Goal: Task Accomplishment & Management: Manage account settings

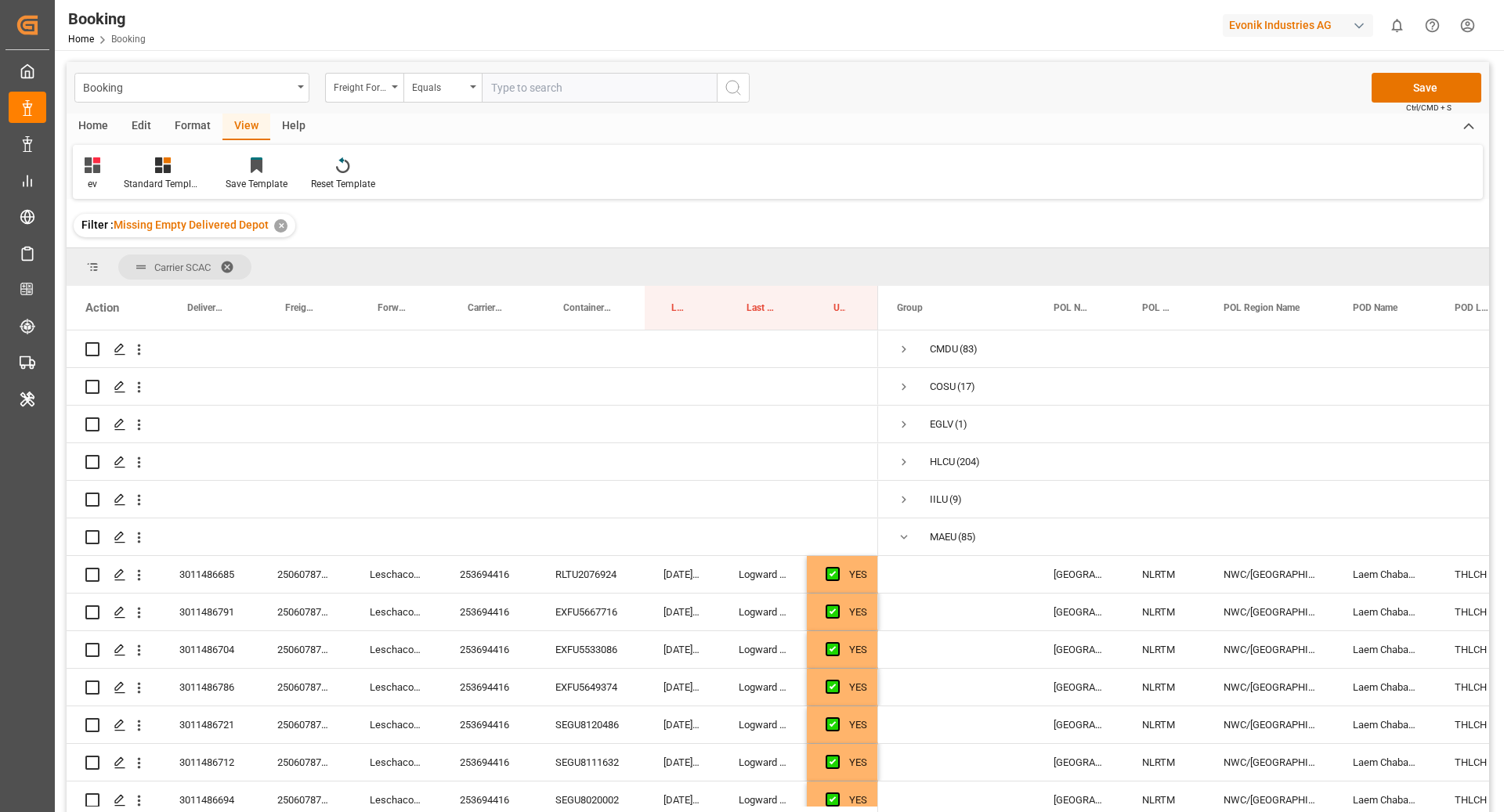
scroll to position [350, 0]
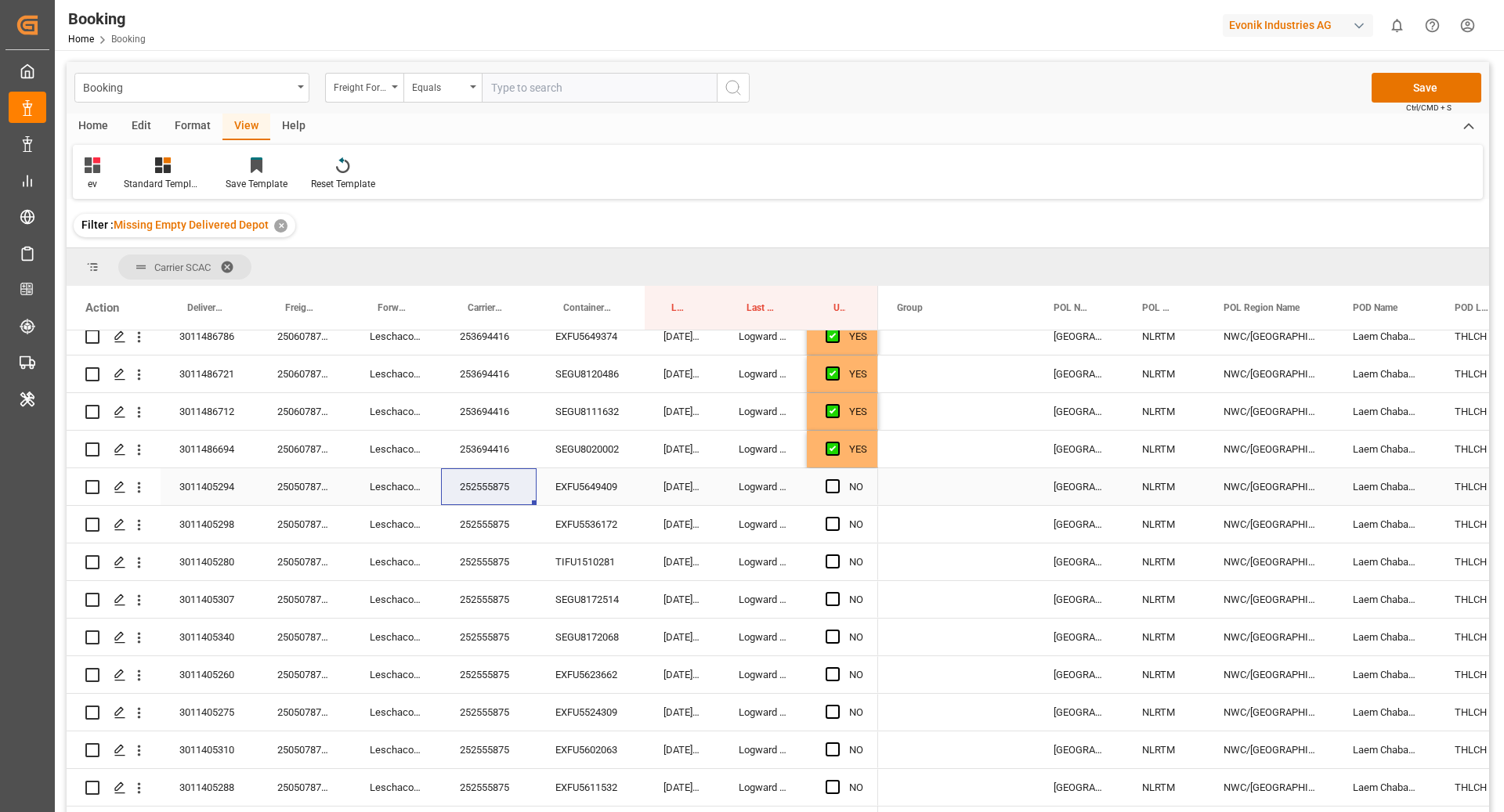
click at [516, 470] on div "252555875" at bounding box center [488, 487] width 96 height 37
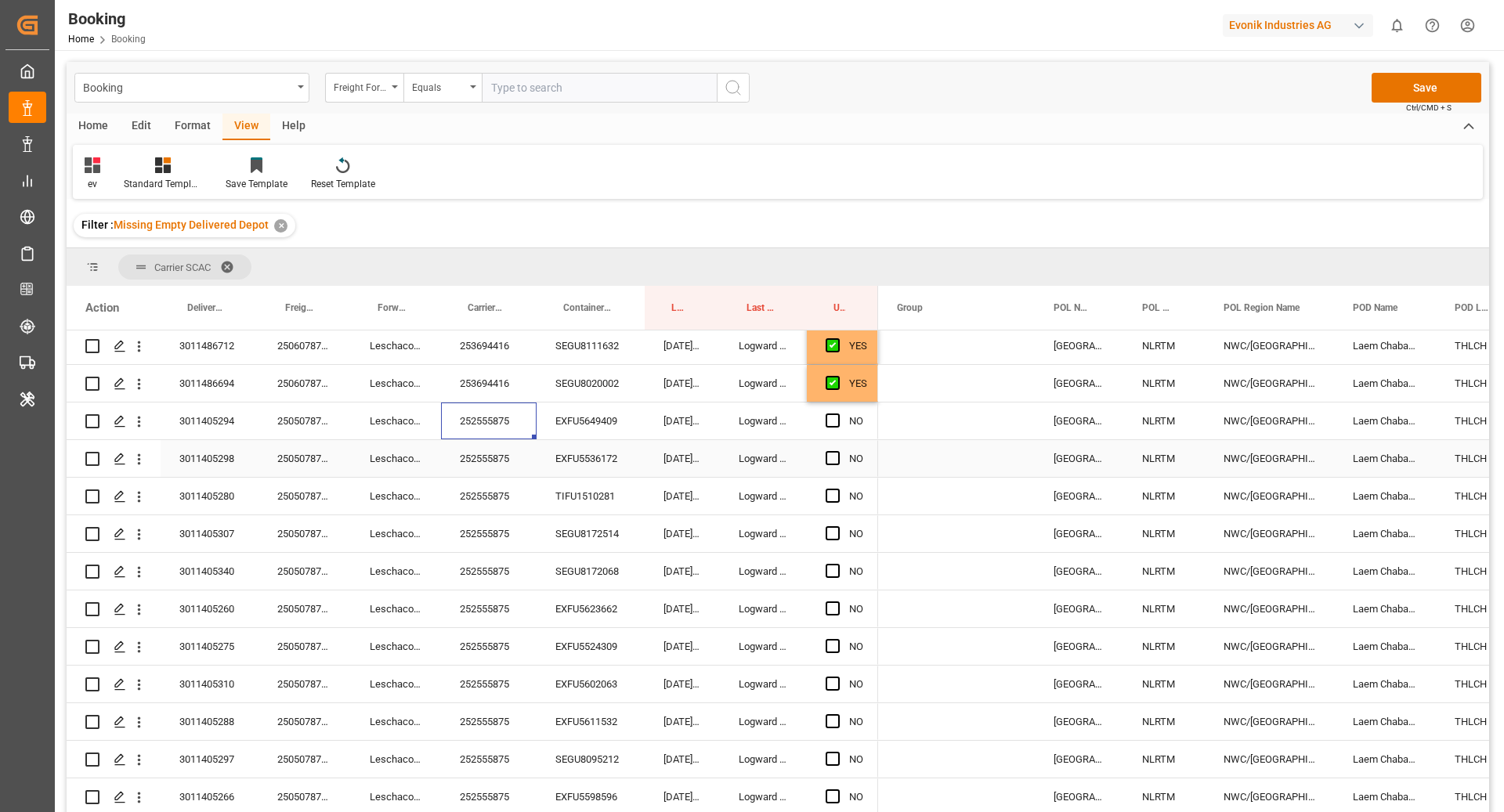
scroll to position [377, 0]
click at [477, 462] on div "252555875" at bounding box center [488, 460] width 96 height 37
click at [564, 470] on div "EXFU5649409" at bounding box center [590, 460] width 108 height 37
drag, startPoint x: 564, startPoint y: 470, endPoint x: 569, endPoint y: 462, distance: 9.4
click at [564, 469] on div "EXFU5649409" at bounding box center [590, 460] width 108 height 37
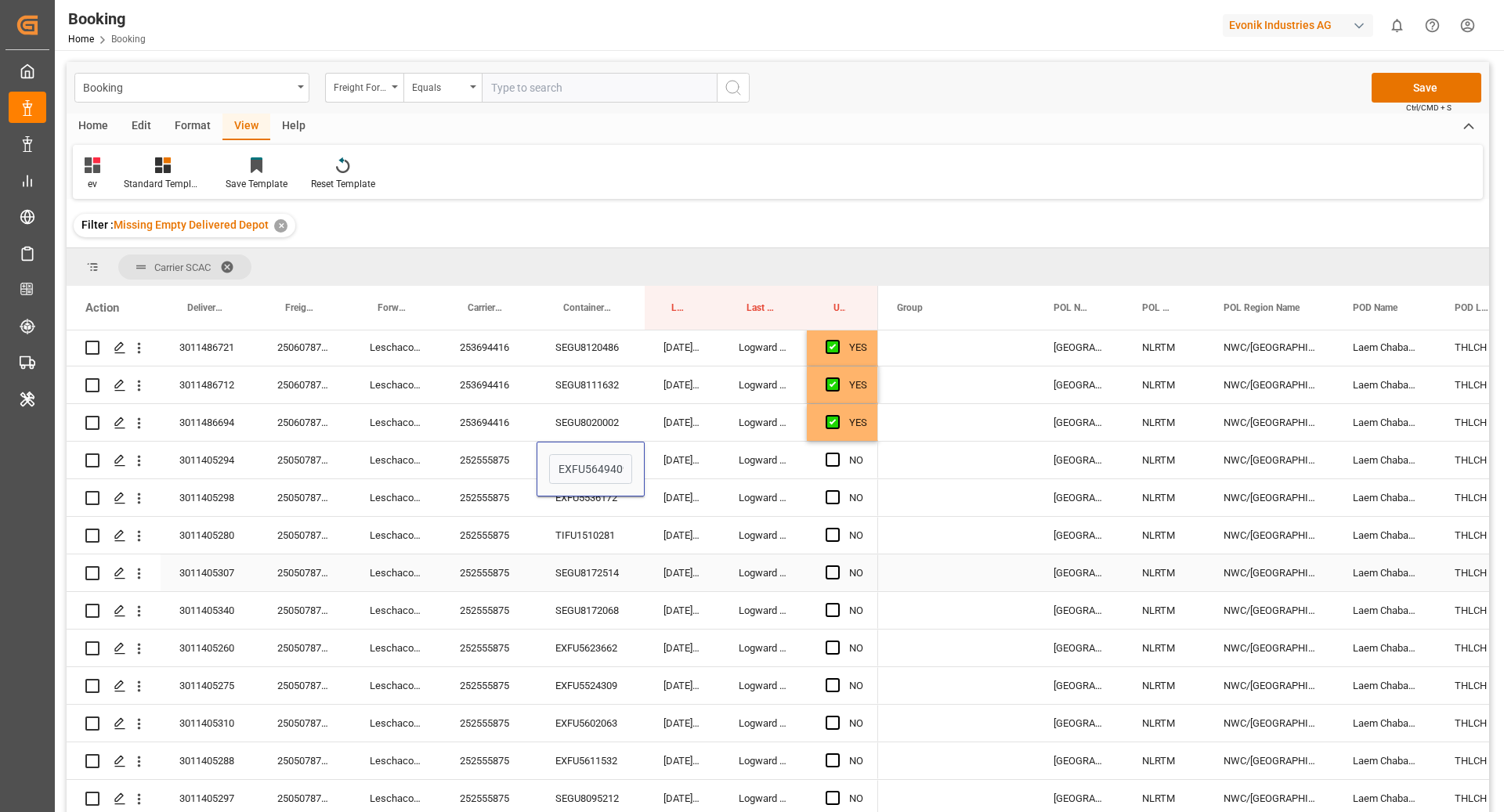
click at [1052, 534] on div "[GEOGRAPHIC_DATA]" at bounding box center [1078, 535] width 88 height 37
click at [575, 462] on div "EXFU5649409" at bounding box center [590, 460] width 108 height 37
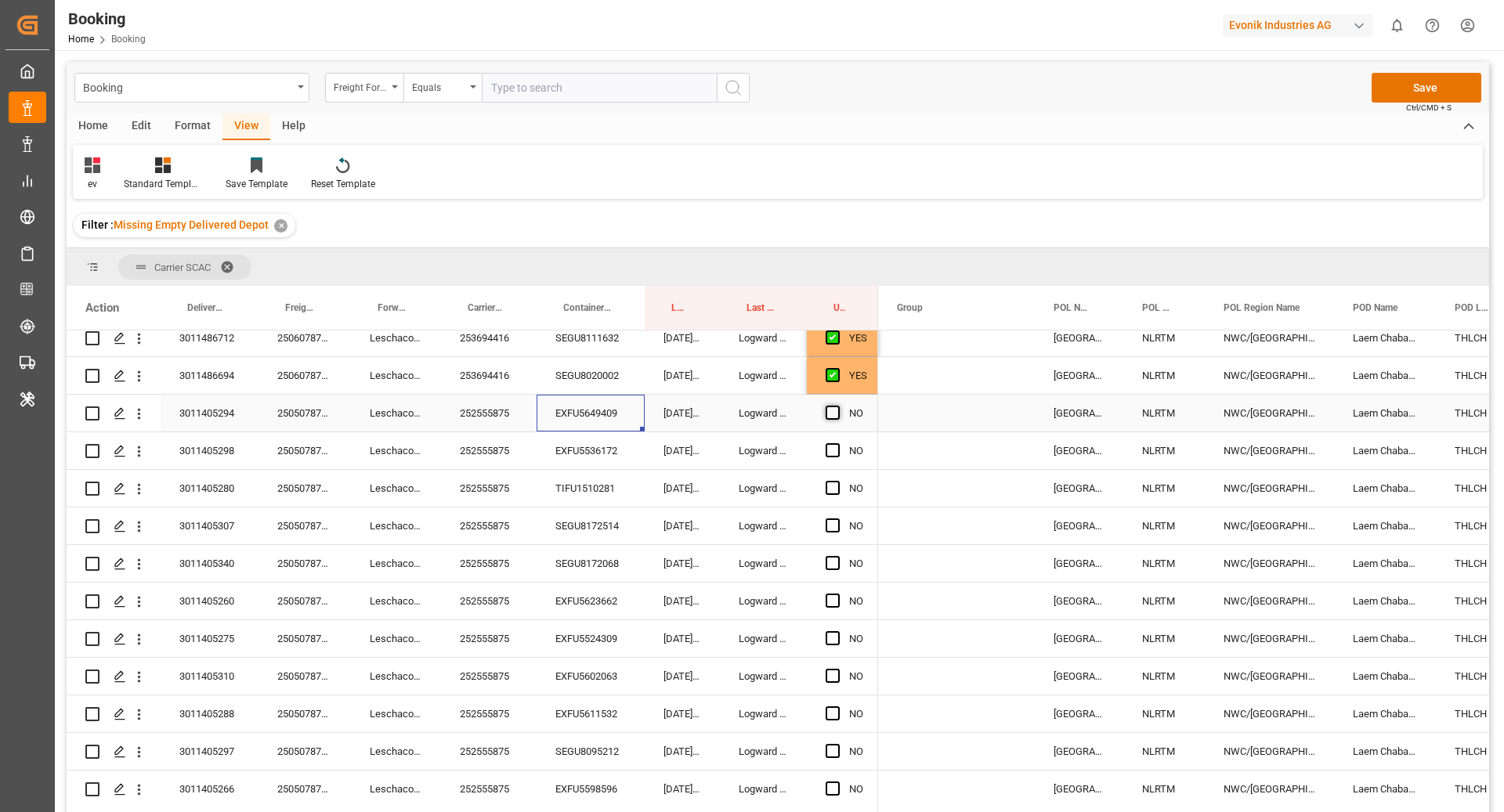
click at [837, 412] on span "Press SPACE to select this row." at bounding box center [832, 412] width 14 height 14
click at [838, 405] on input "Press SPACE to select this row." at bounding box center [838, 405] width 0 height 0
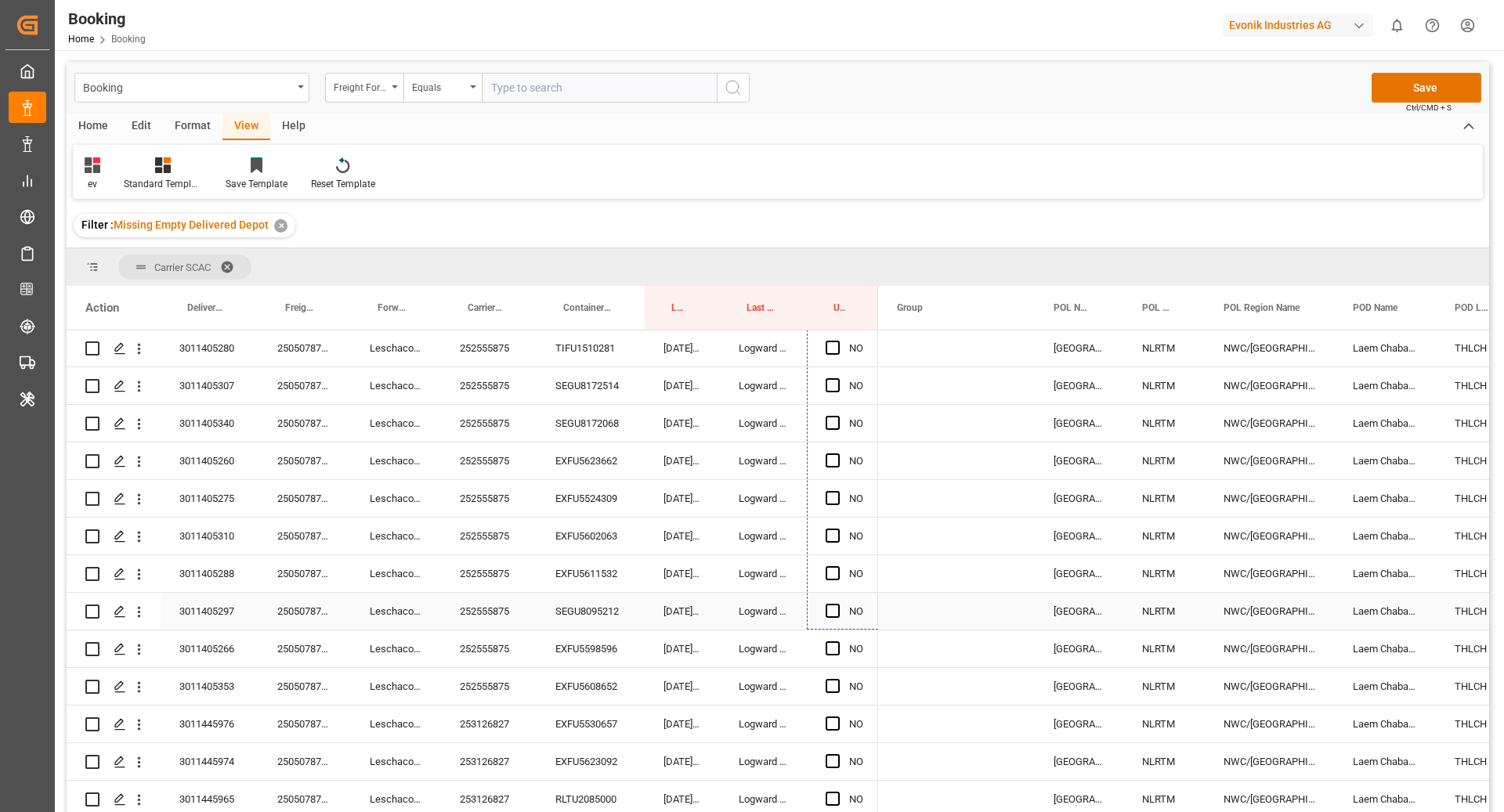
scroll to position [583, 0]
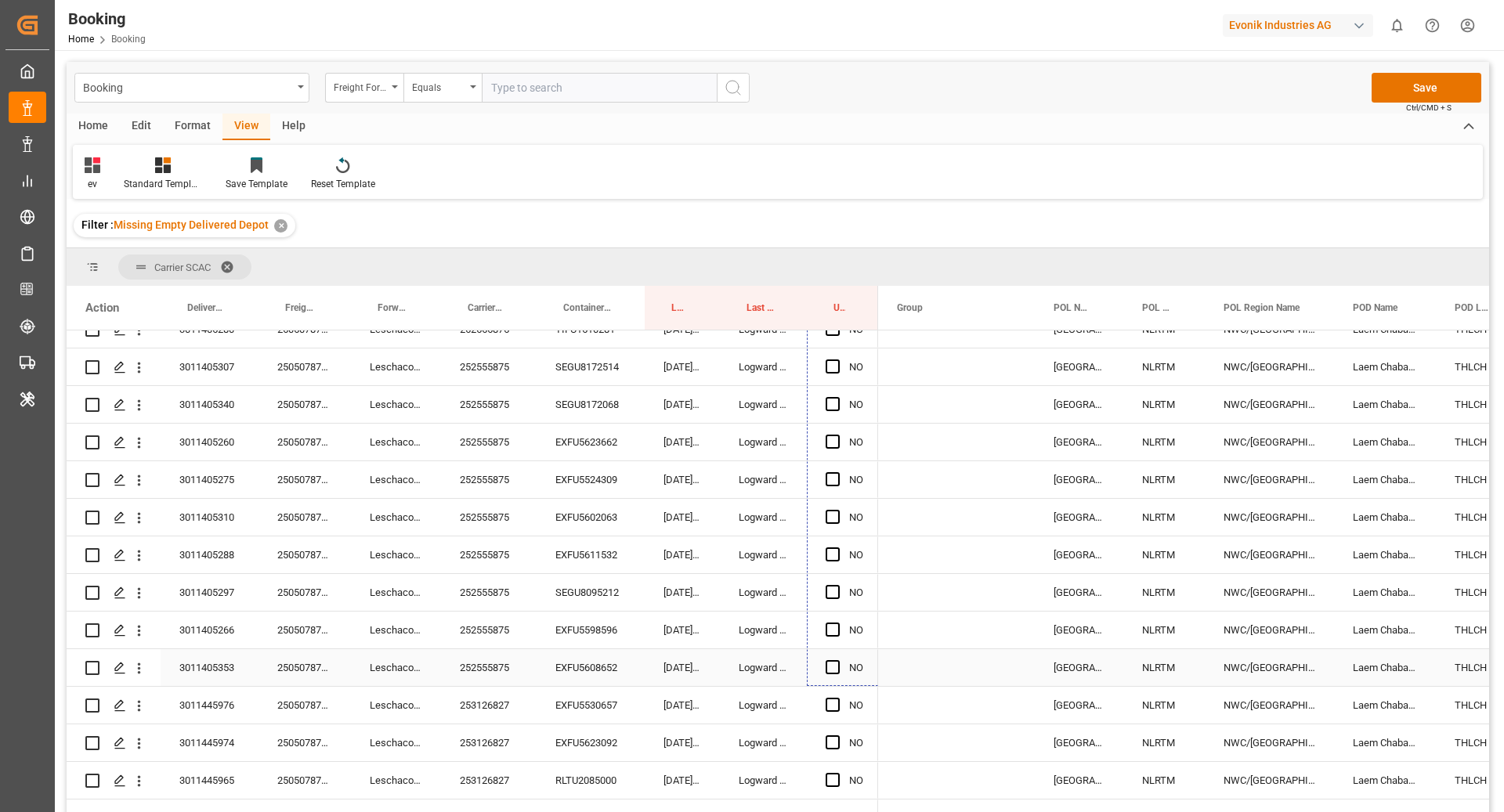
drag, startPoint x: 873, startPoint y: 426, endPoint x: 837, endPoint y: 674, distance: 250.6
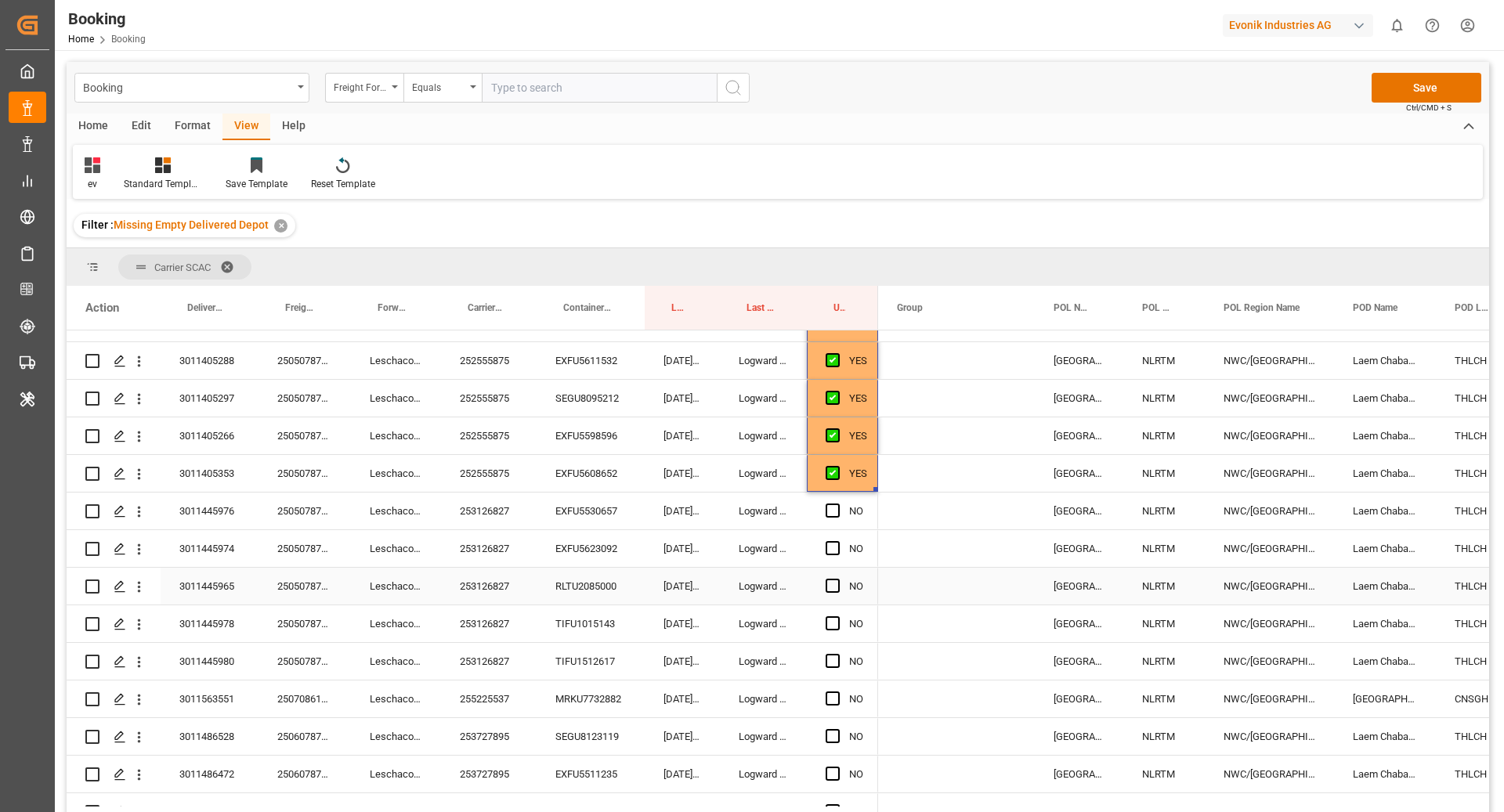
scroll to position [798, 0]
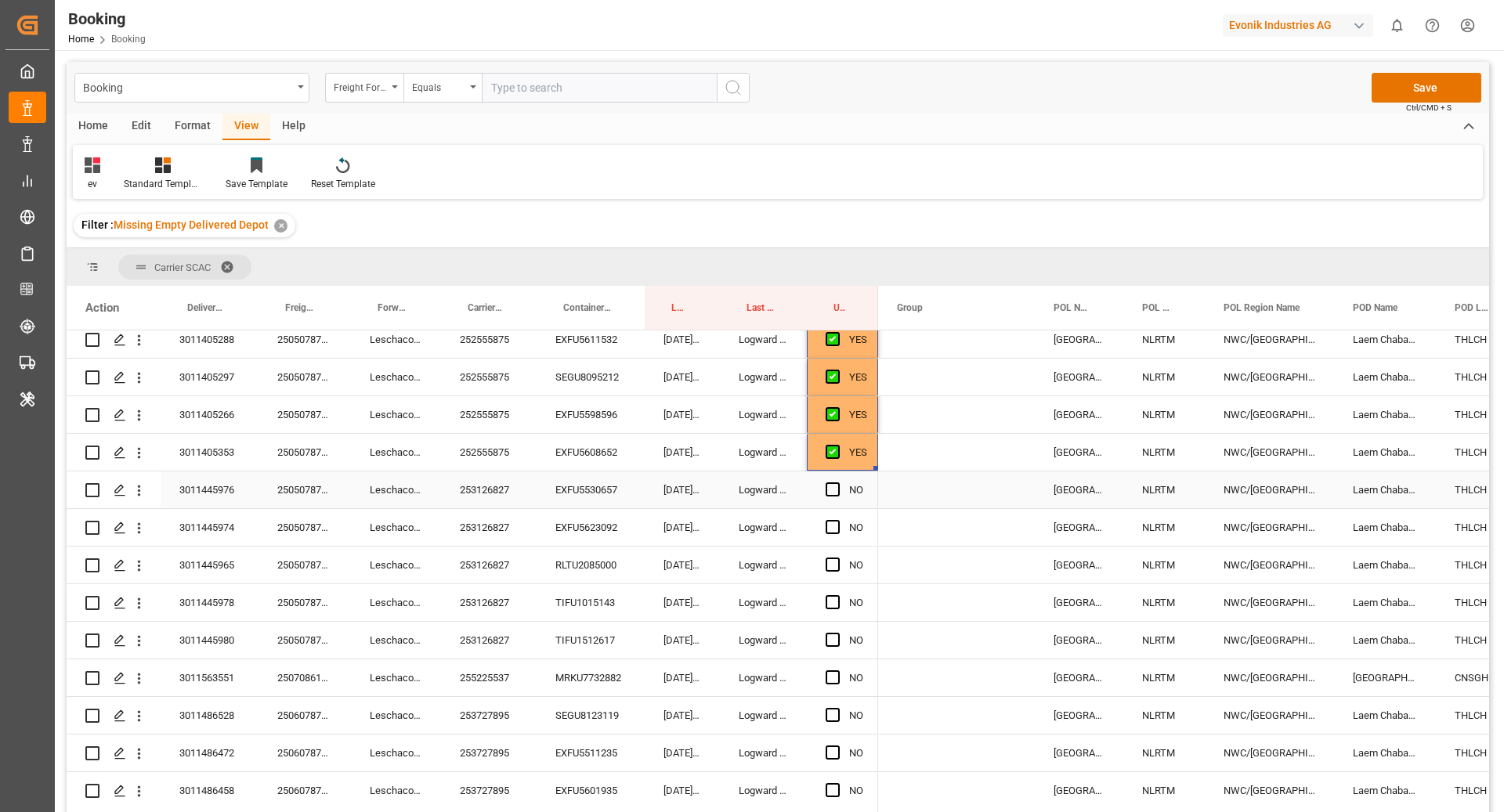
click at [505, 507] on div "253126827" at bounding box center [488, 490] width 96 height 37
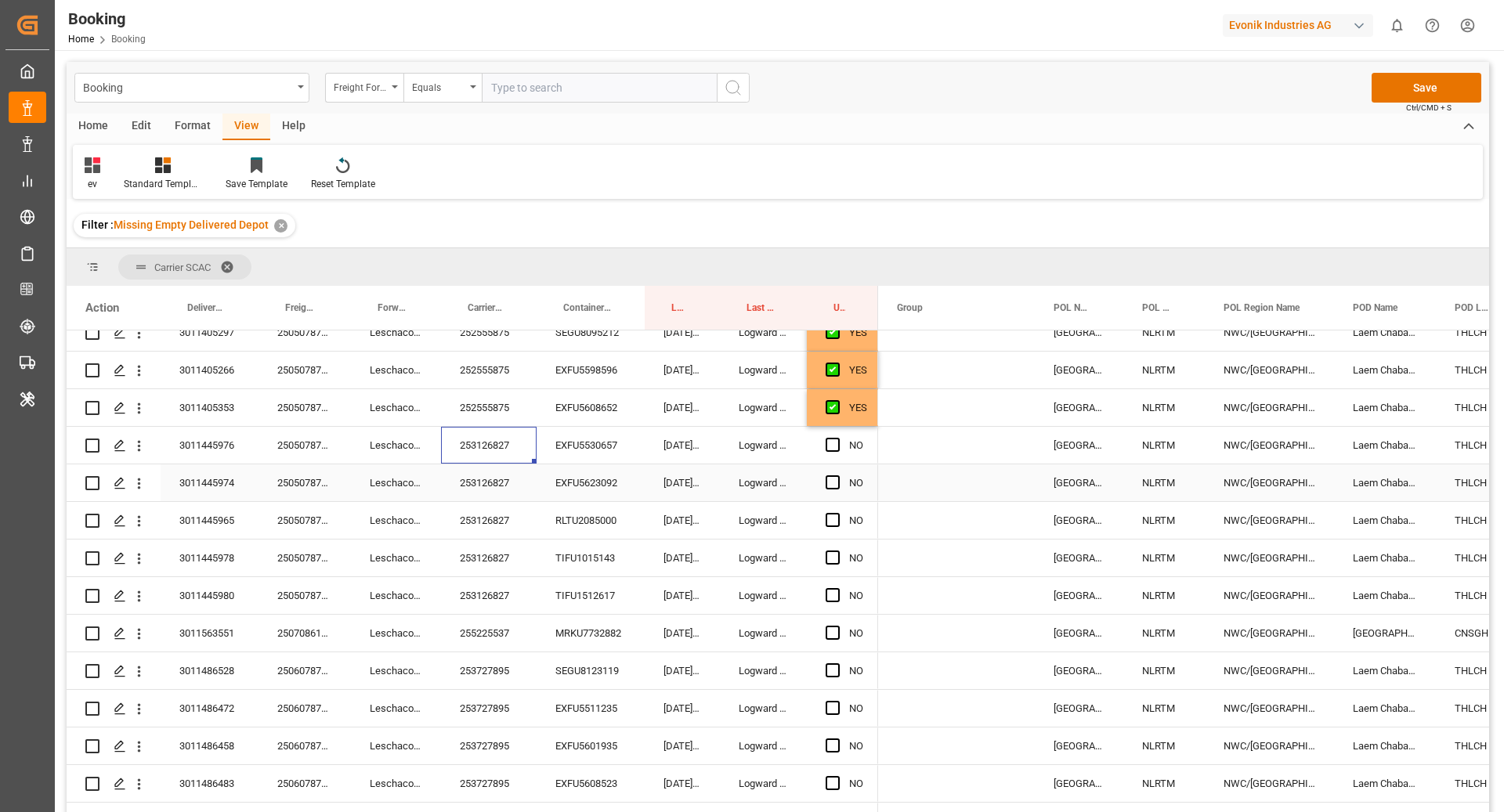
scroll to position [847, 0]
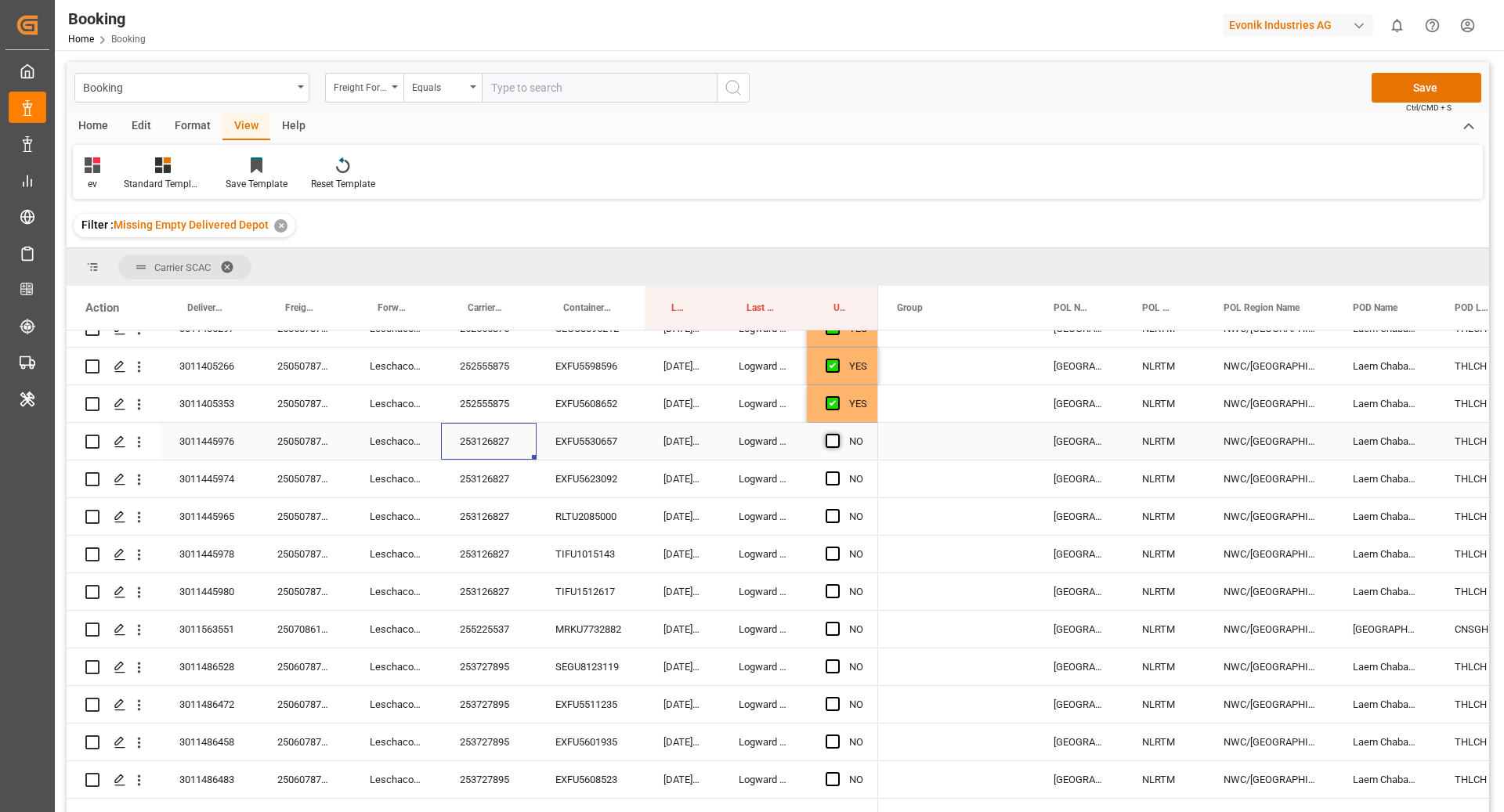
click at [827, 440] on span "Press SPACE to select this row." at bounding box center [832, 440] width 14 height 14
click at [838, 434] on input "Press SPACE to select this row." at bounding box center [838, 434] width 0 height 0
drag, startPoint x: 876, startPoint y: 458, endPoint x: 835, endPoint y: 632, distance: 178.8
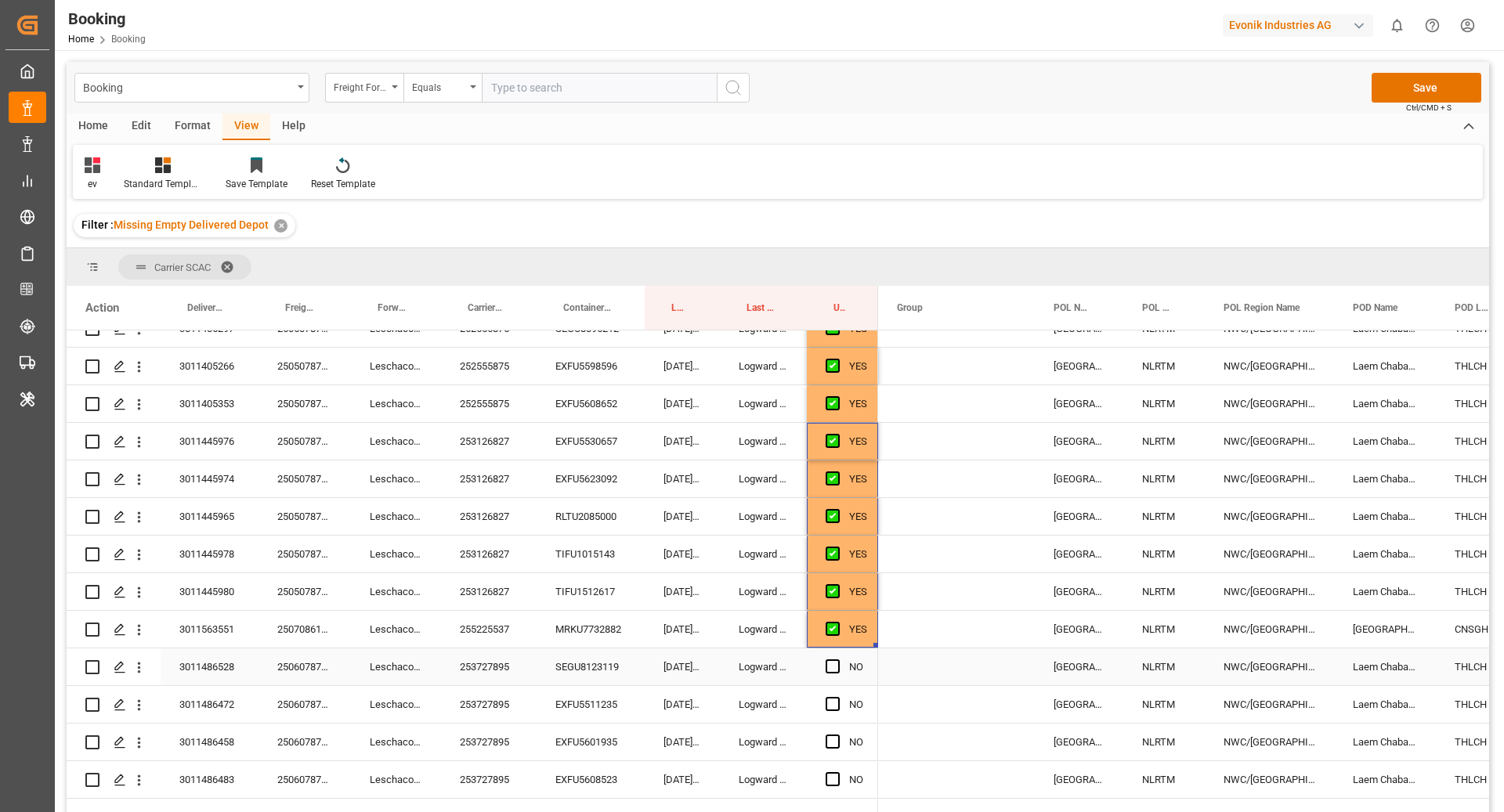
click at [528, 663] on div "253727895" at bounding box center [488, 667] width 96 height 37
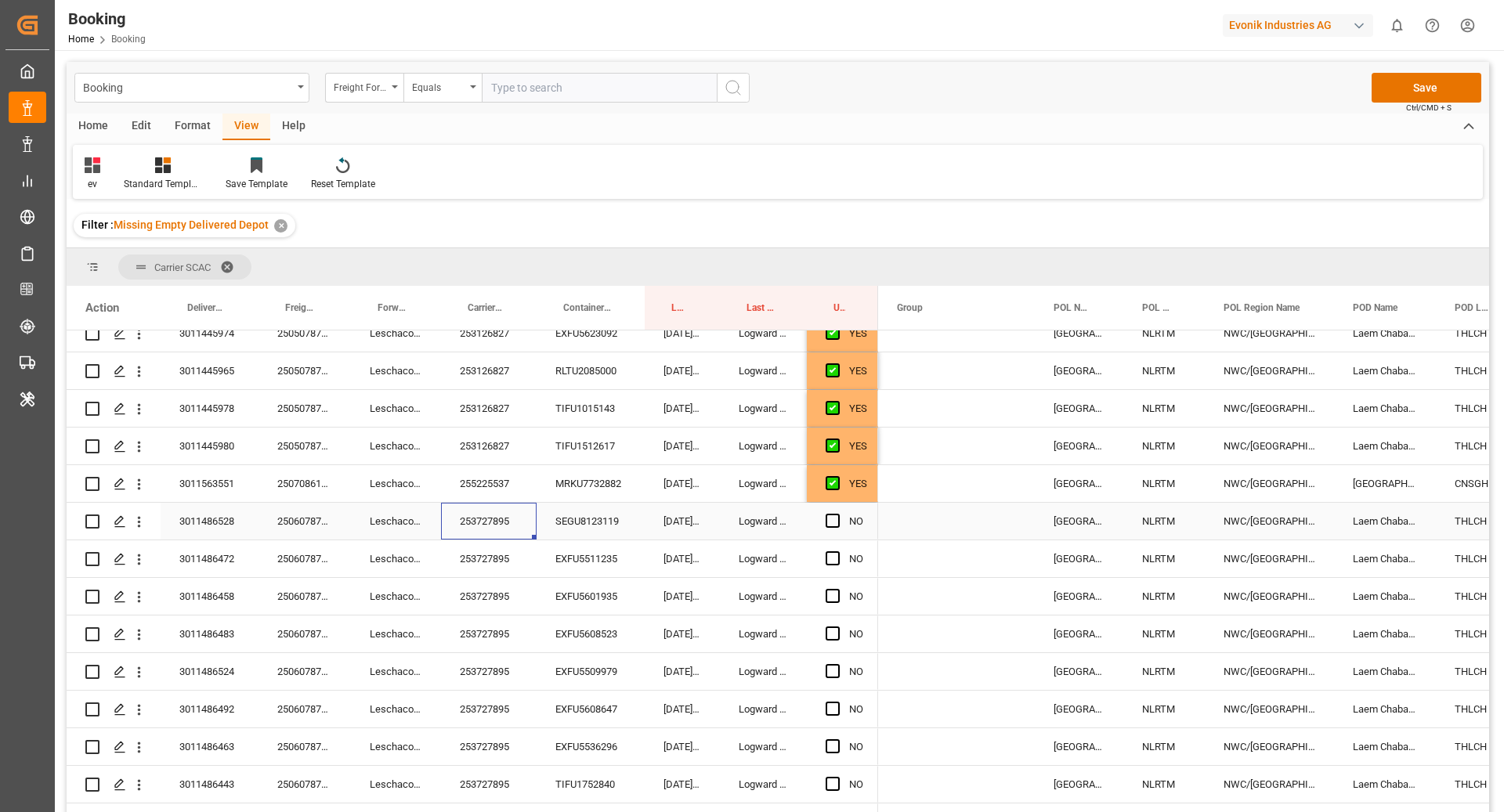
scroll to position [1007, 0]
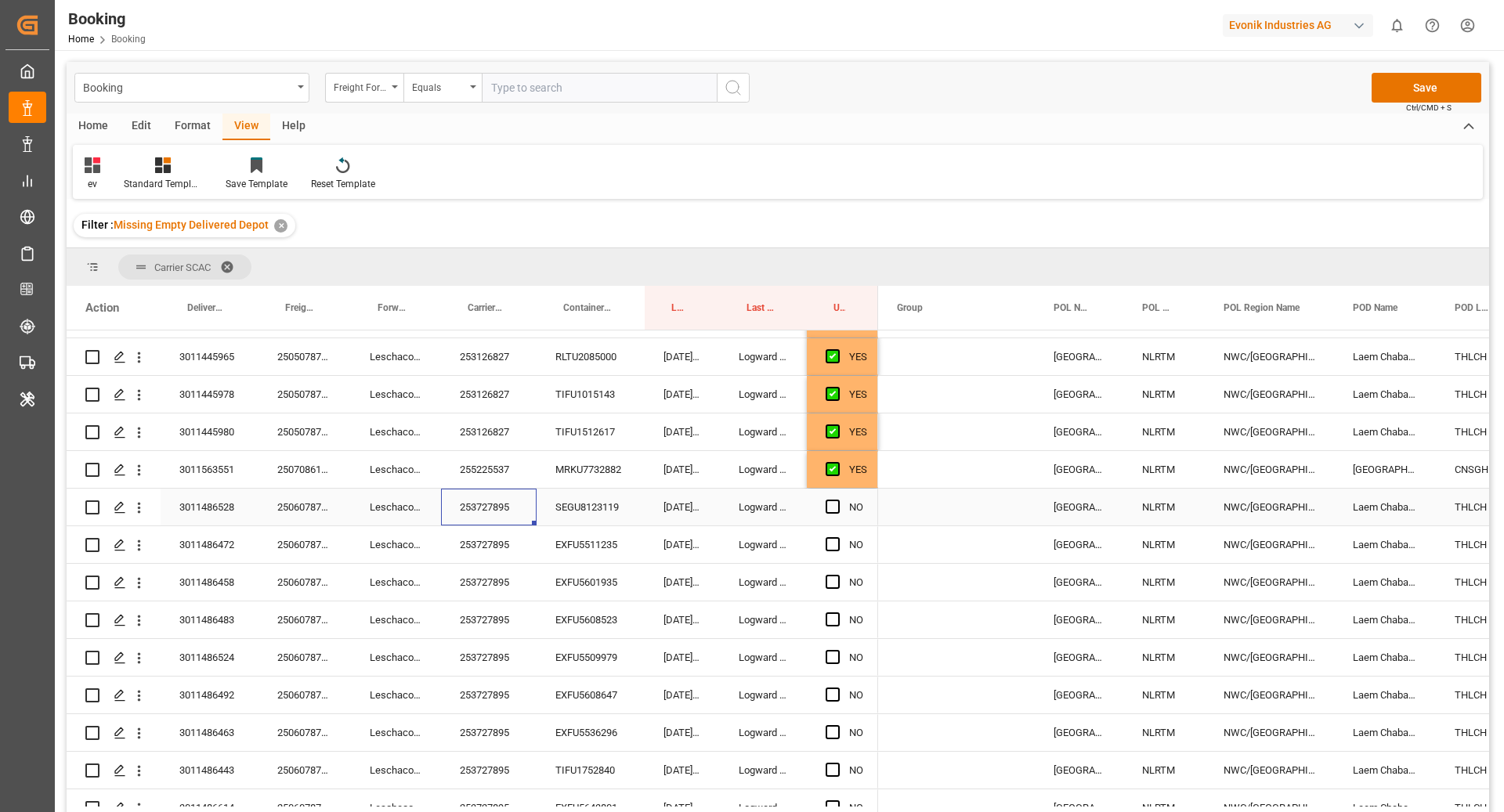
click at [832, 497] on div "Press SPACE to select this row." at bounding box center [837, 507] width 23 height 36
click at [825, 504] on span "Press SPACE to select this row." at bounding box center [832, 506] width 14 height 14
click at [838, 500] on input "Press SPACE to select this row." at bounding box center [838, 500] width 0 height 0
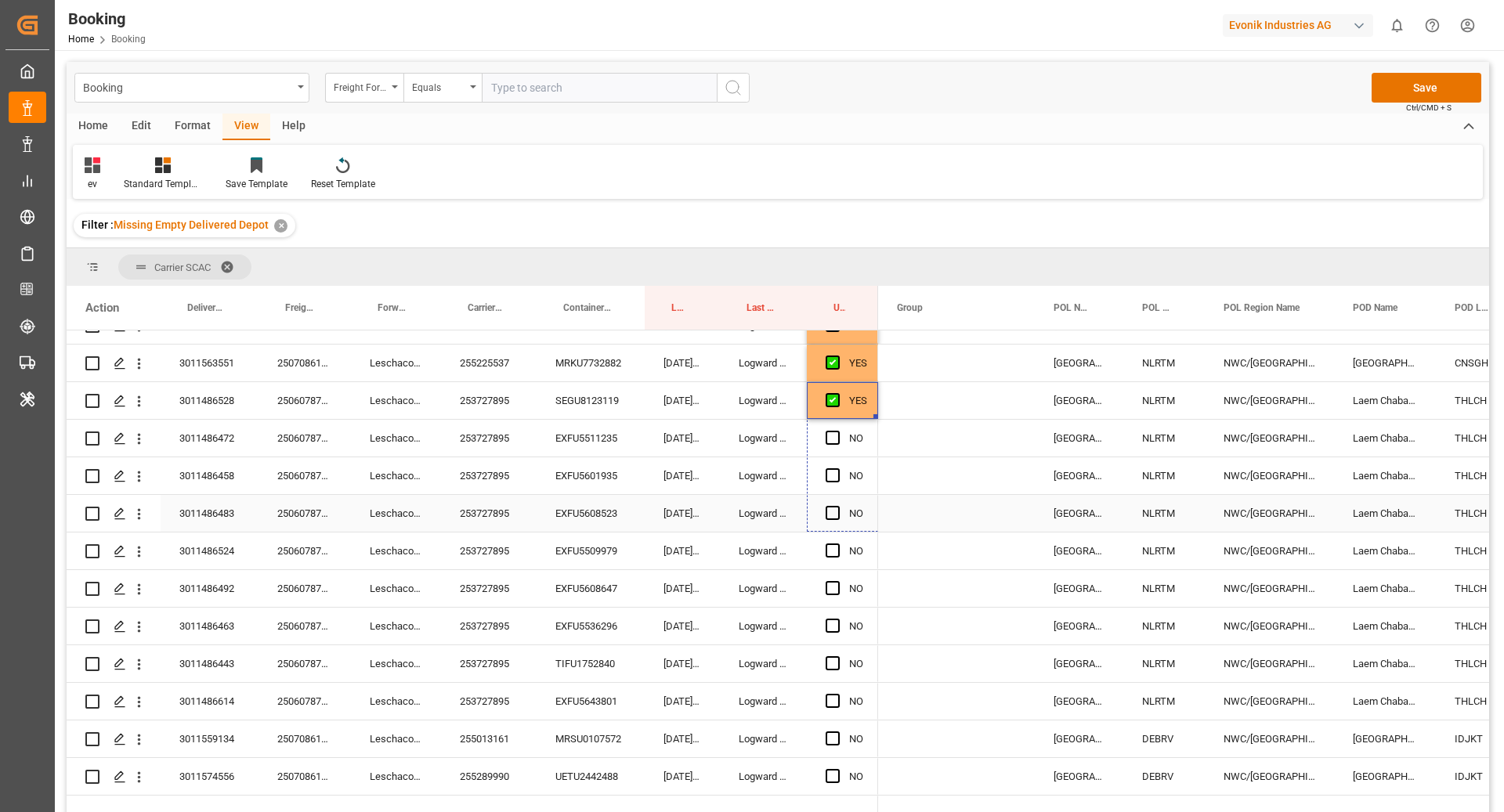
scroll to position [1118, 0]
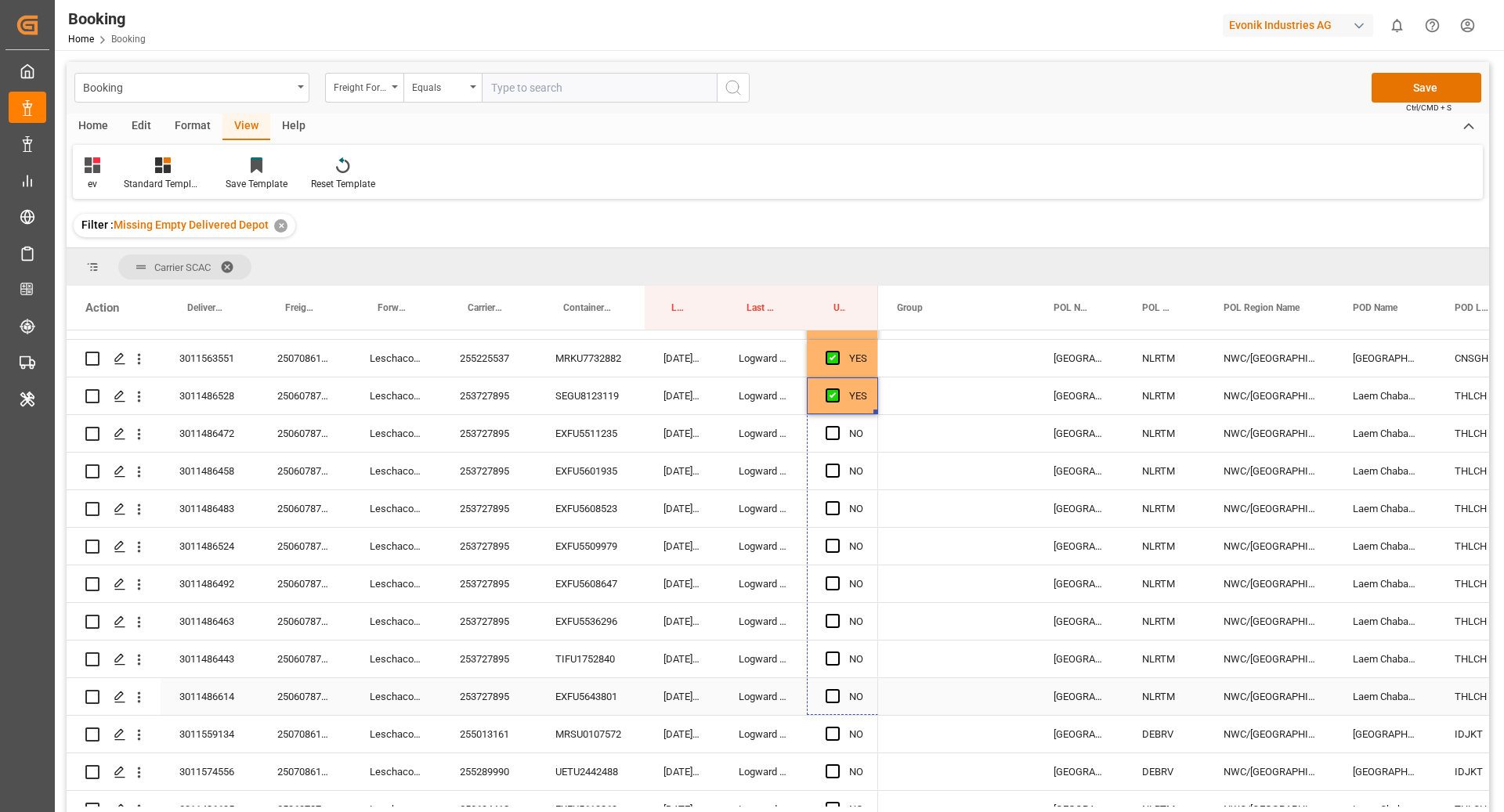
drag, startPoint x: 875, startPoint y: 521, endPoint x: 855, endPoint y: 703, distance: 183.1
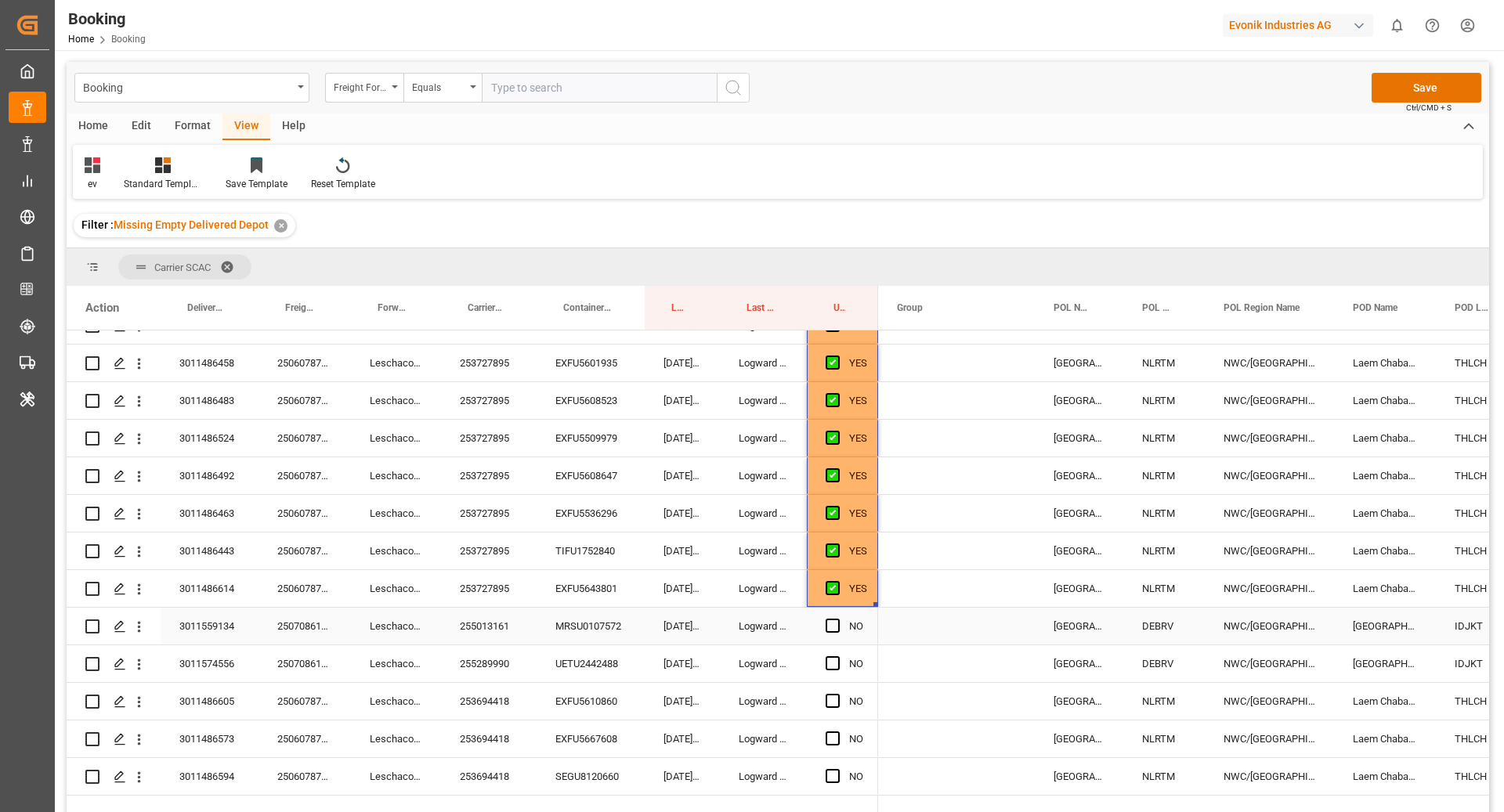
scroll to position [1229, 0]
click at [468, 618] on div "255013161" at bounding box center [488, 622] width 96 height 37
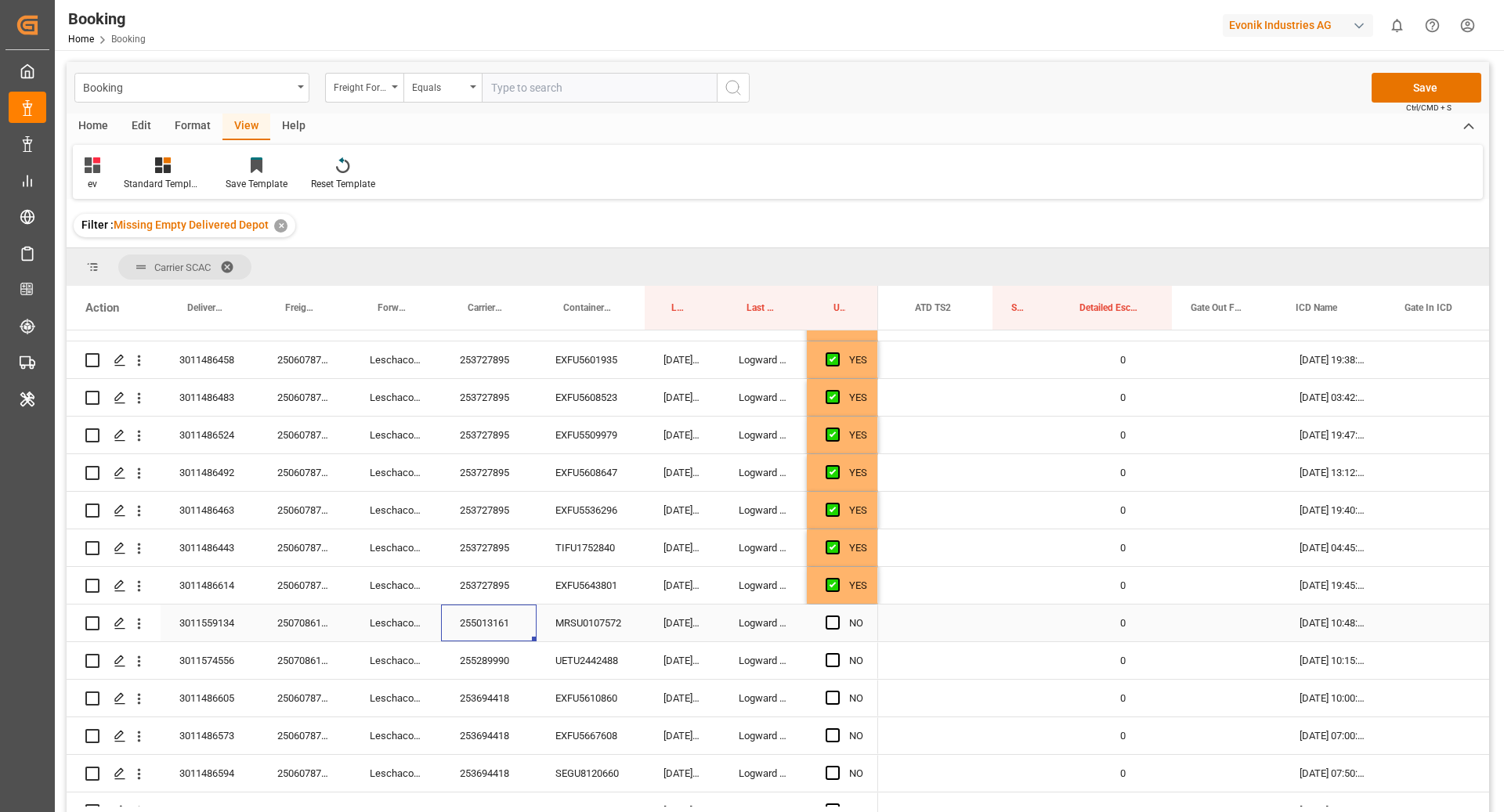
scroll to position [0, 0]
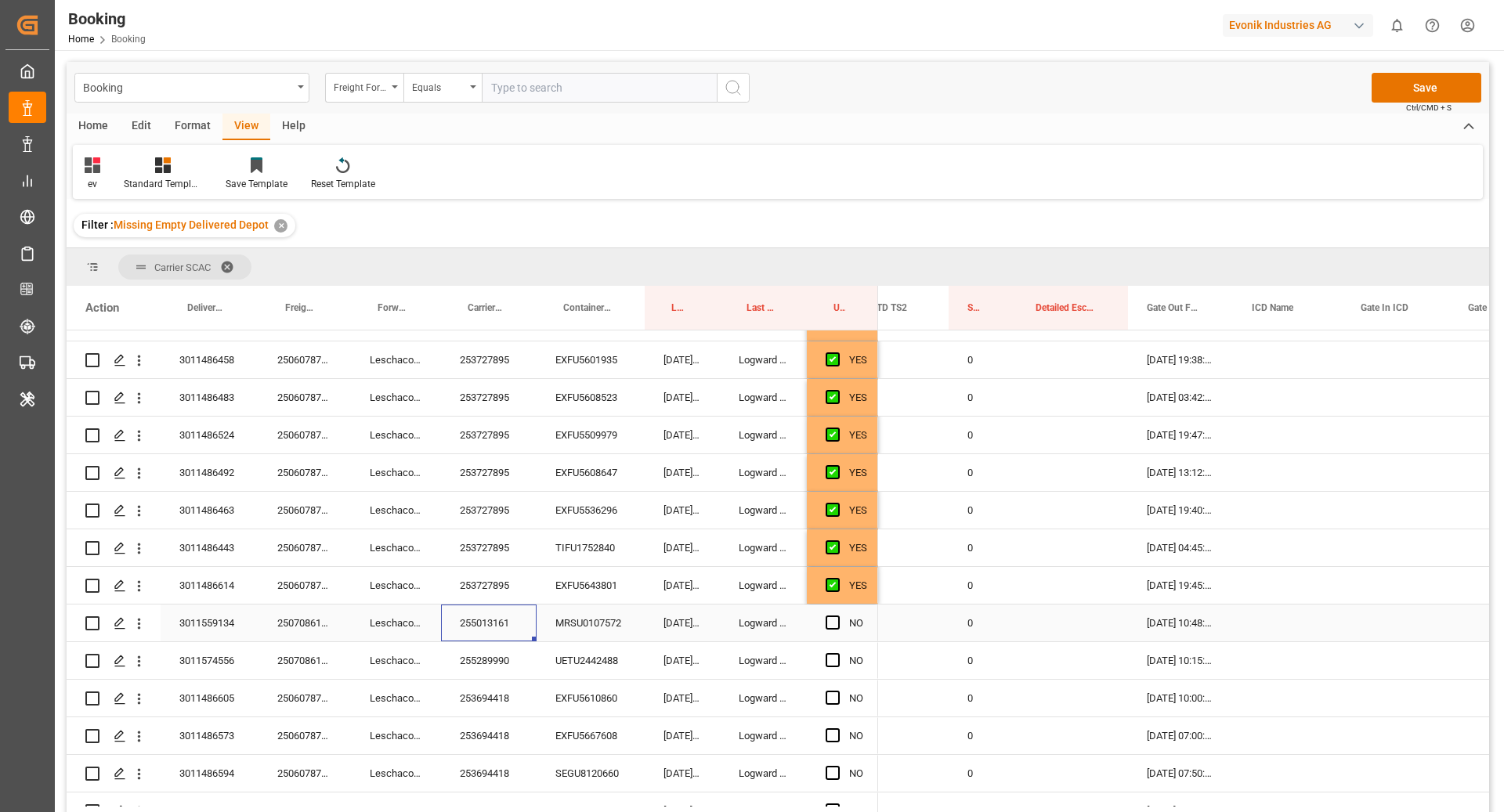
click at [657, 623] on div "[DATE] 09:25:35" at bounding box center [681, 622] width 75 height 37
click at [605, 625] on div "MRSU0107572" at bounding box center [590, 622] width 108 height 37
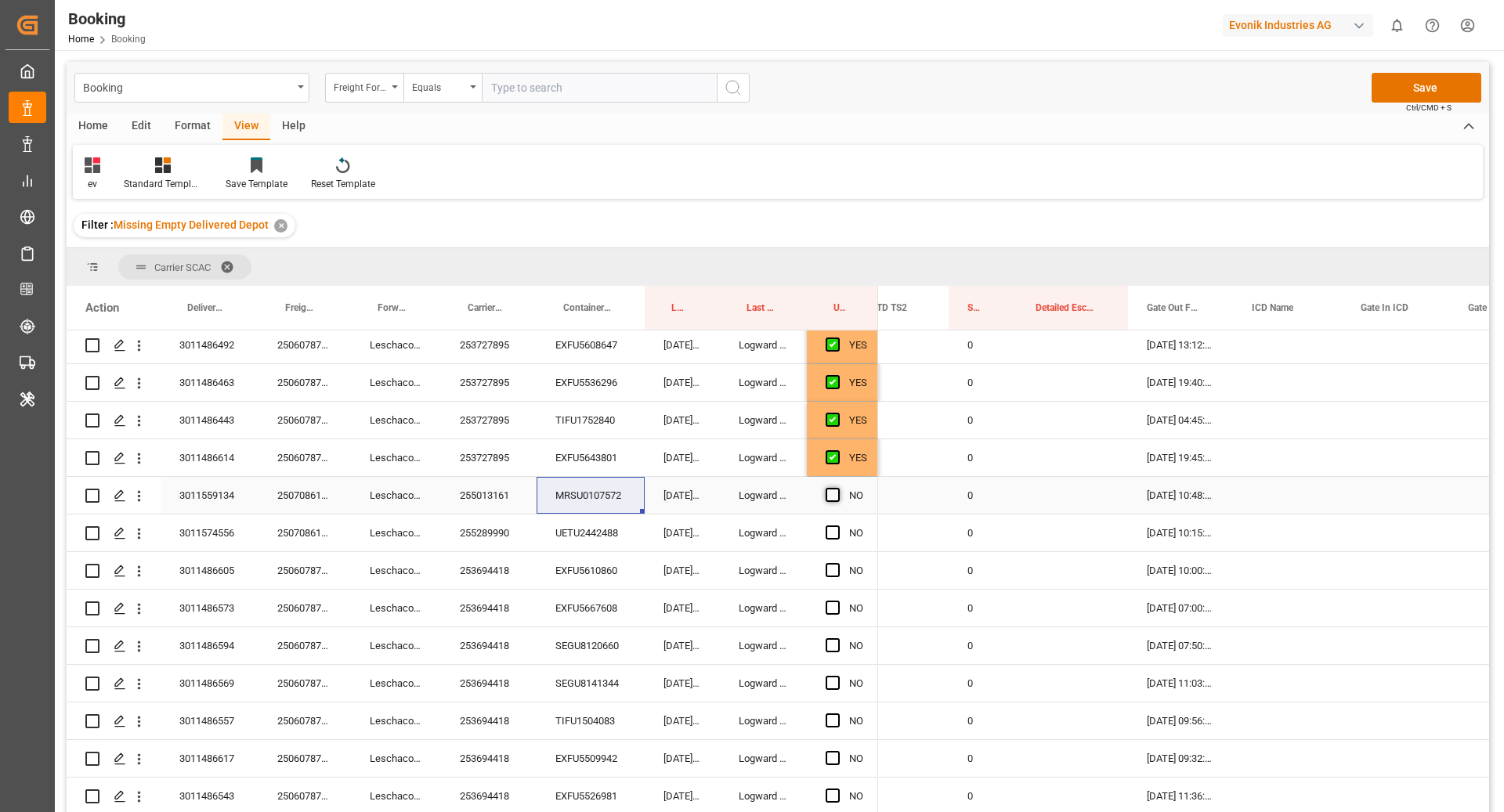
click at [833, 499] on span "Press SPACE to select this row." at bounding box center [832, 494] width 14 height 14
click at [838, 488] on input "Press SPACE to select this row." at bounding box center [838, 488] width 0 height 0
click at [587, 532] on div "UETU2442488" at bounding box center [590, 533] width 108 height 37
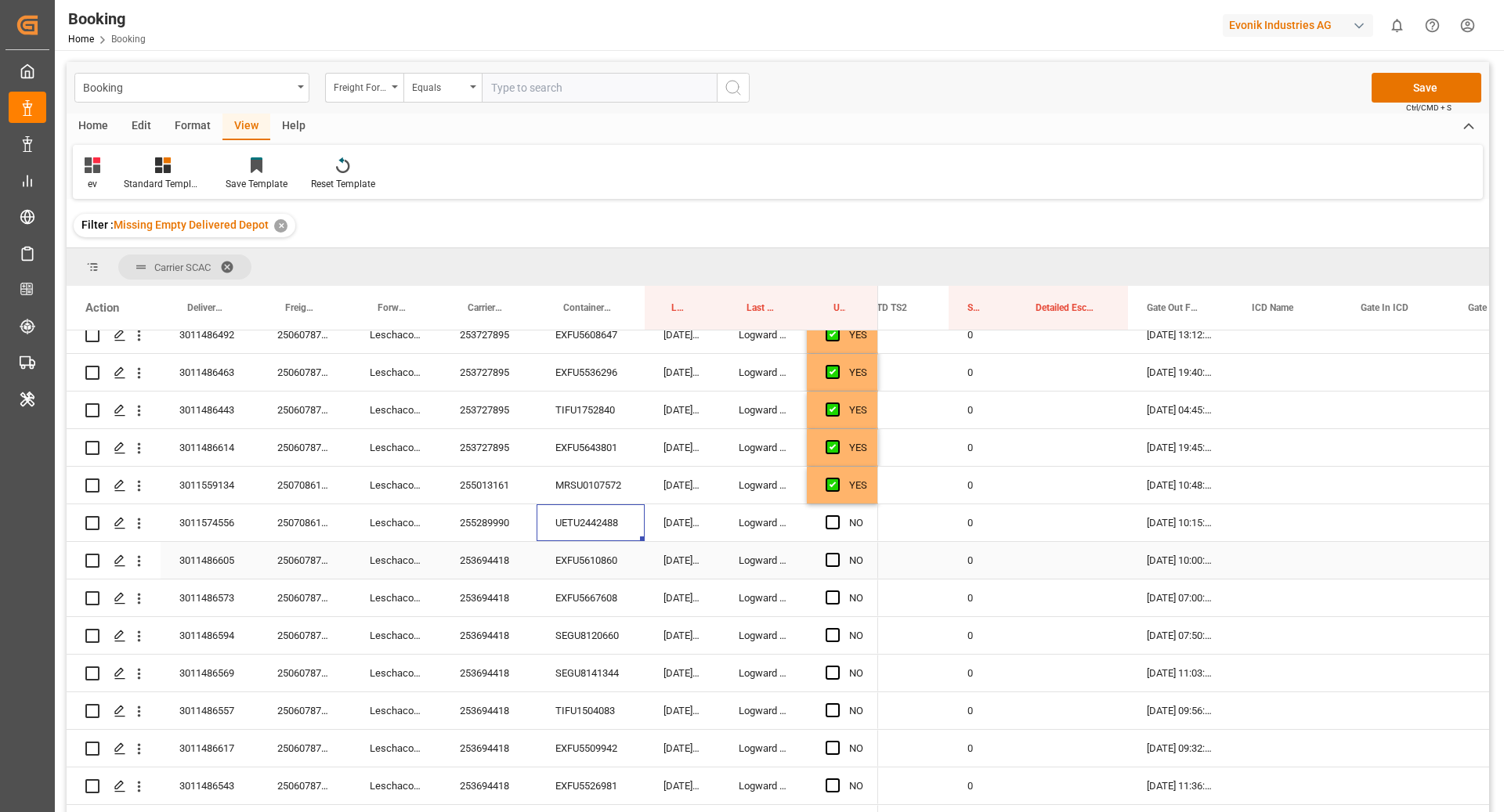
scroll to position [1380, 0]
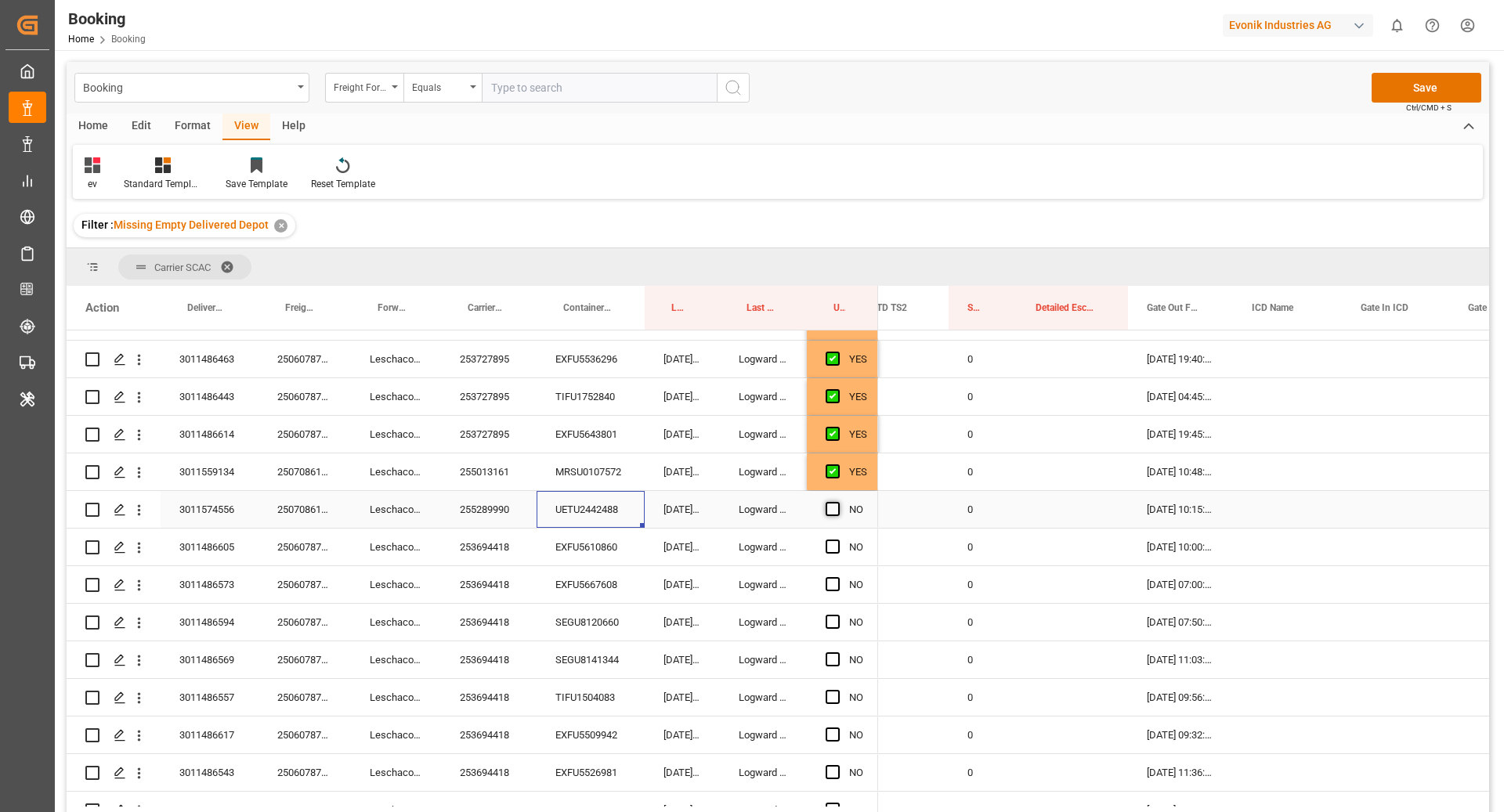
click at [828, 507] on span "Press SPACE to select this row." at bounding box center [832, 508] width 14 height 14
click at [838, 502] on input "Press SPACE to select this row." at bounding box center [838, 502] width 0 height 0
click at [574, 555] on div "EXFU5610860" at bounding box center [590, 547] width 108 height 37
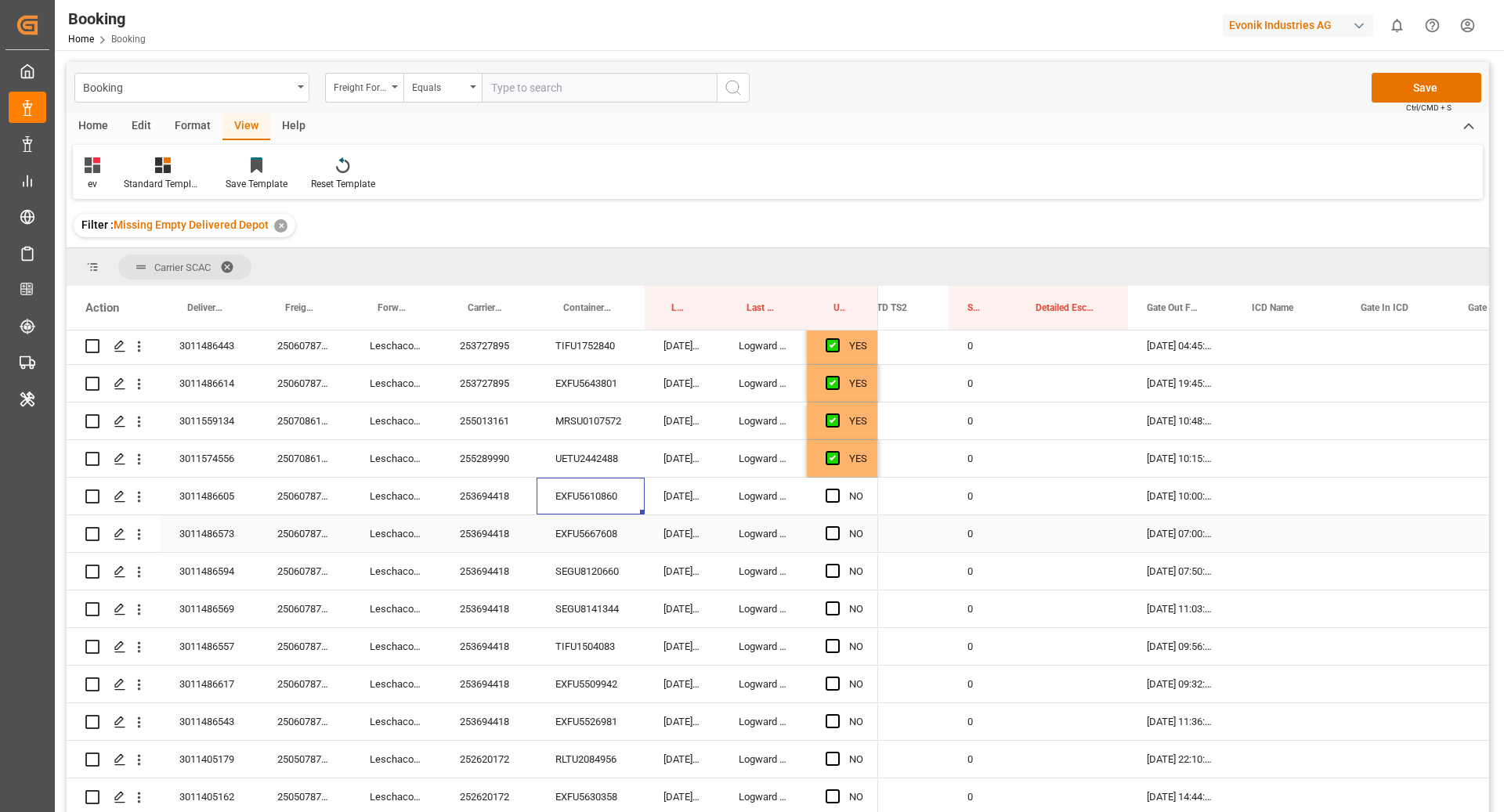
scroll to position [1449, 0]
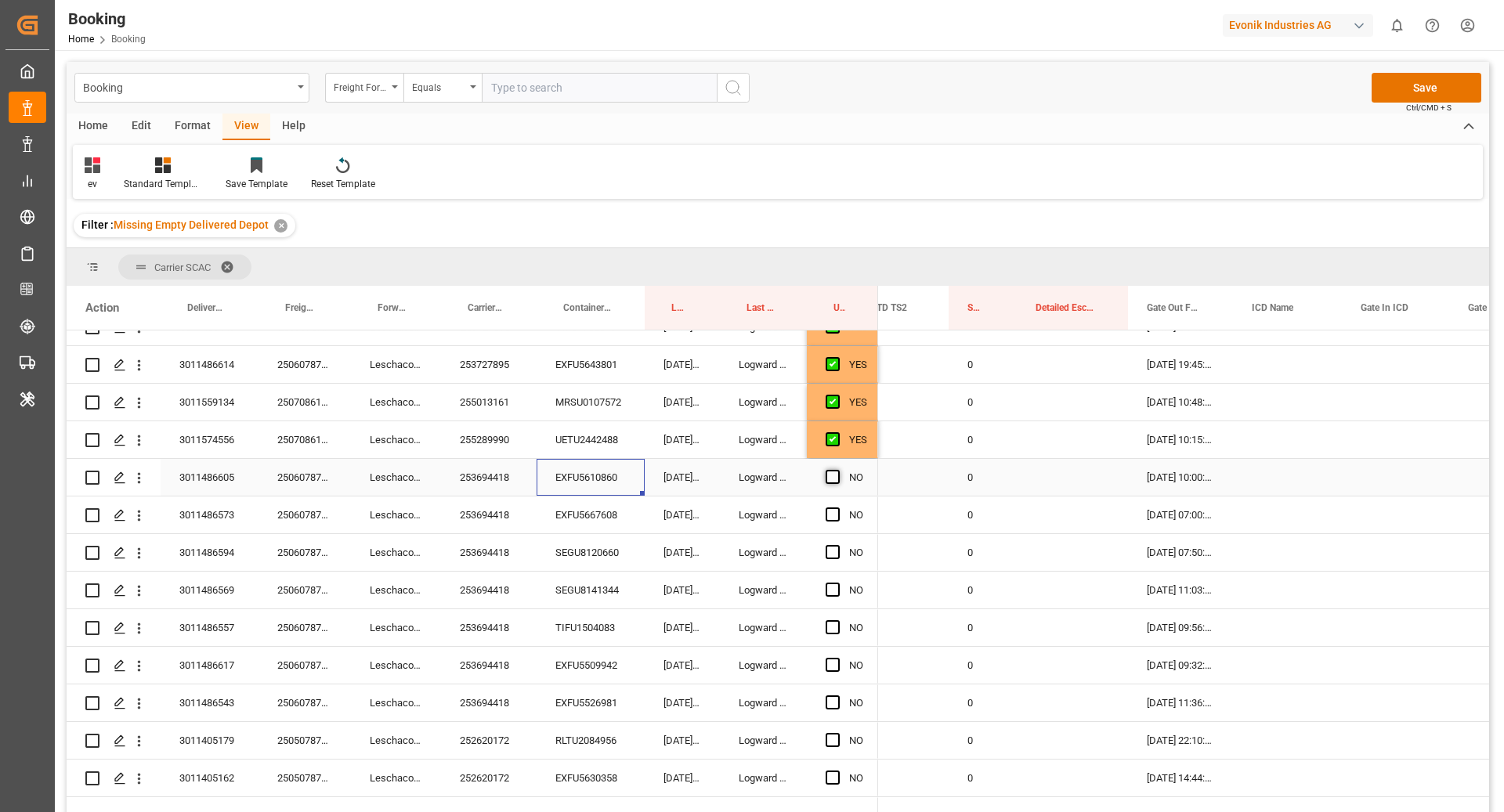
click at [838, 475] on span "Press SPACE to select this row." at bounding box center [832, 477] width 14 height 14
click at [838, 470] on input "Press SPACE to select this row." at bounding box center [838, 470] width 0 height 0
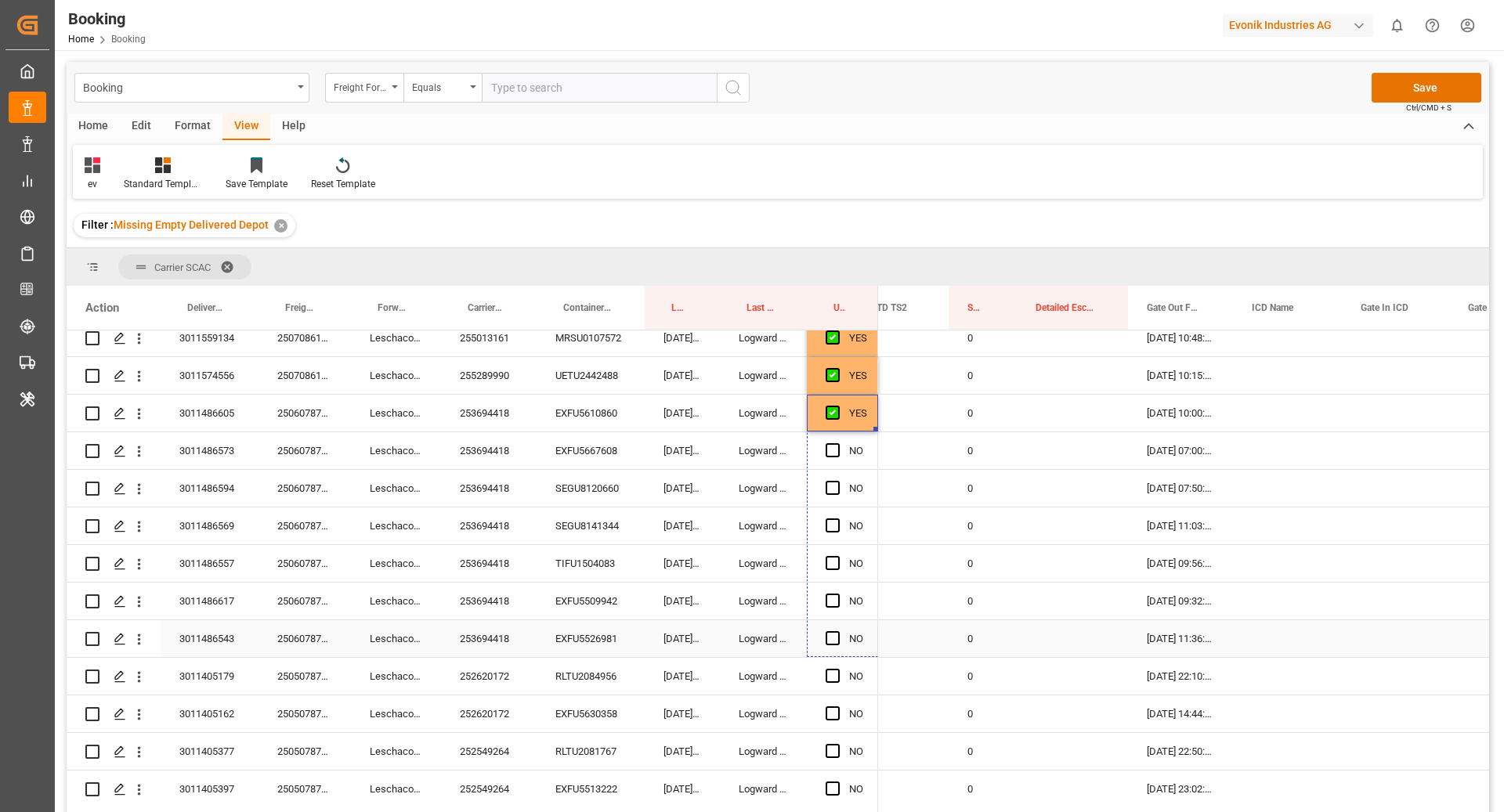
drag, startPoint x: 877, startPoint y: 492, endPoint x: 857, endPoint y: 644, distance: 153.3
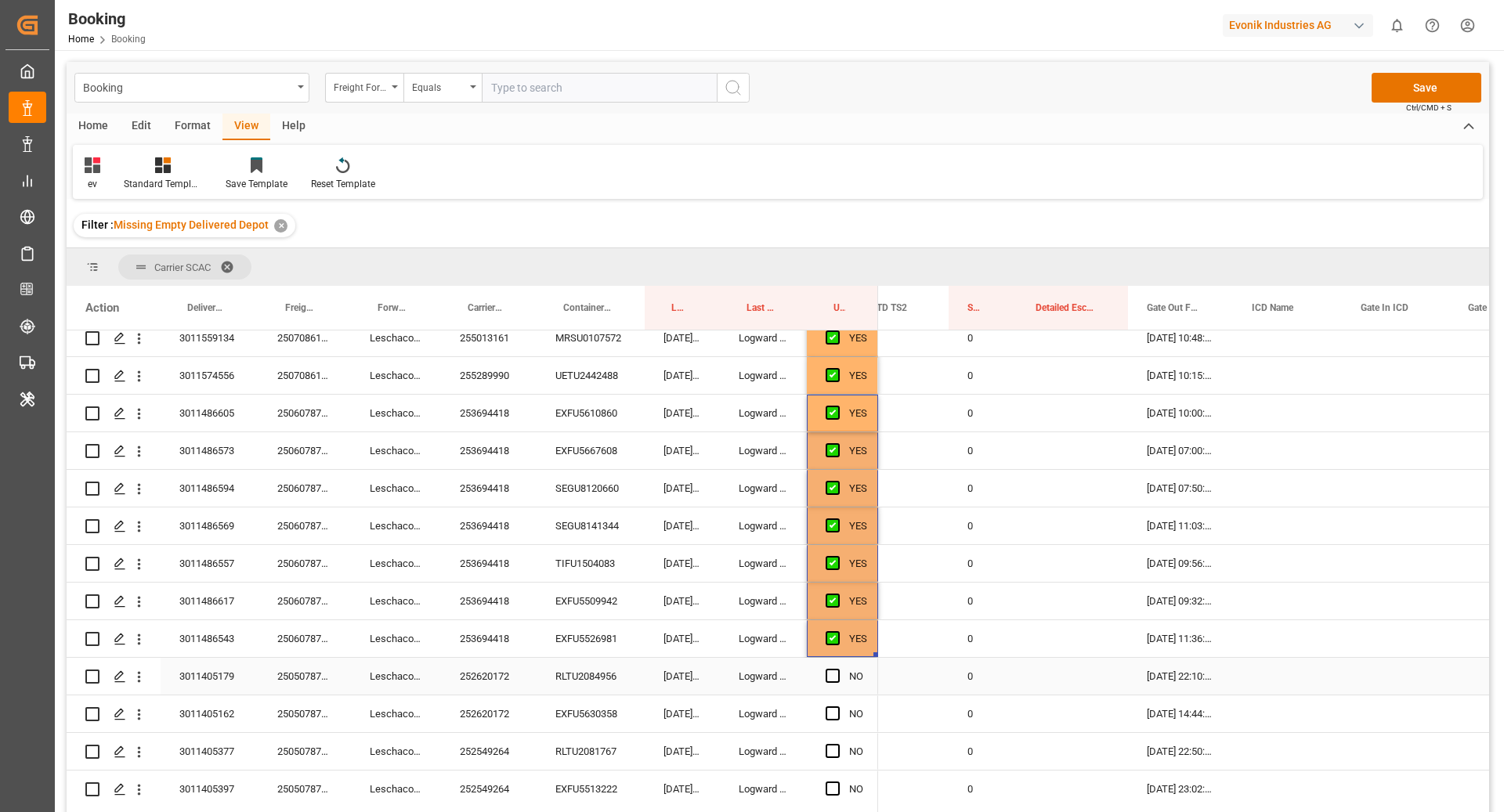
click at [539, 673] on div "RLTU2084956" at bounding box center [590, 676] width 108 height 37
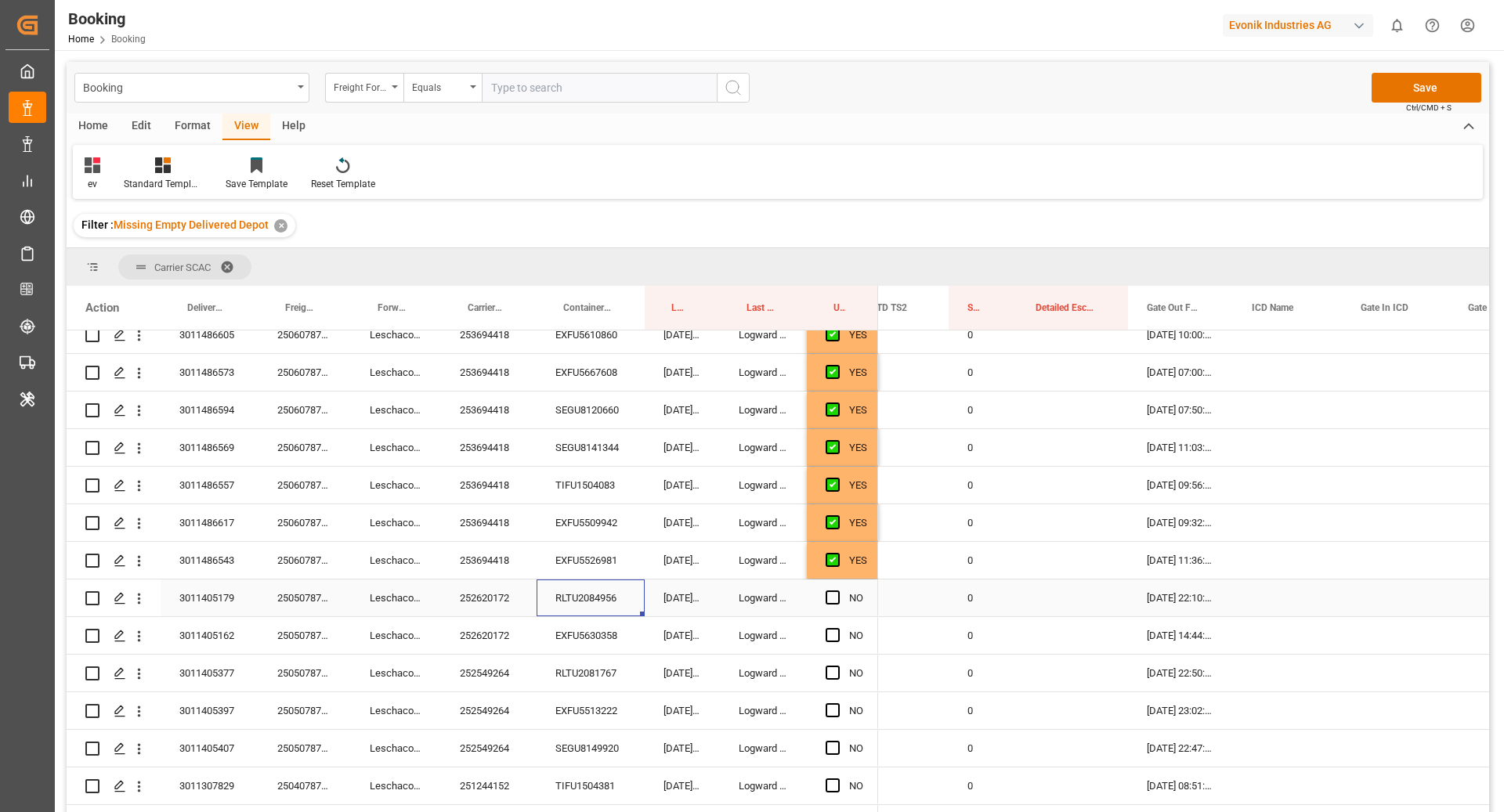
scroll to position [1691, 0]
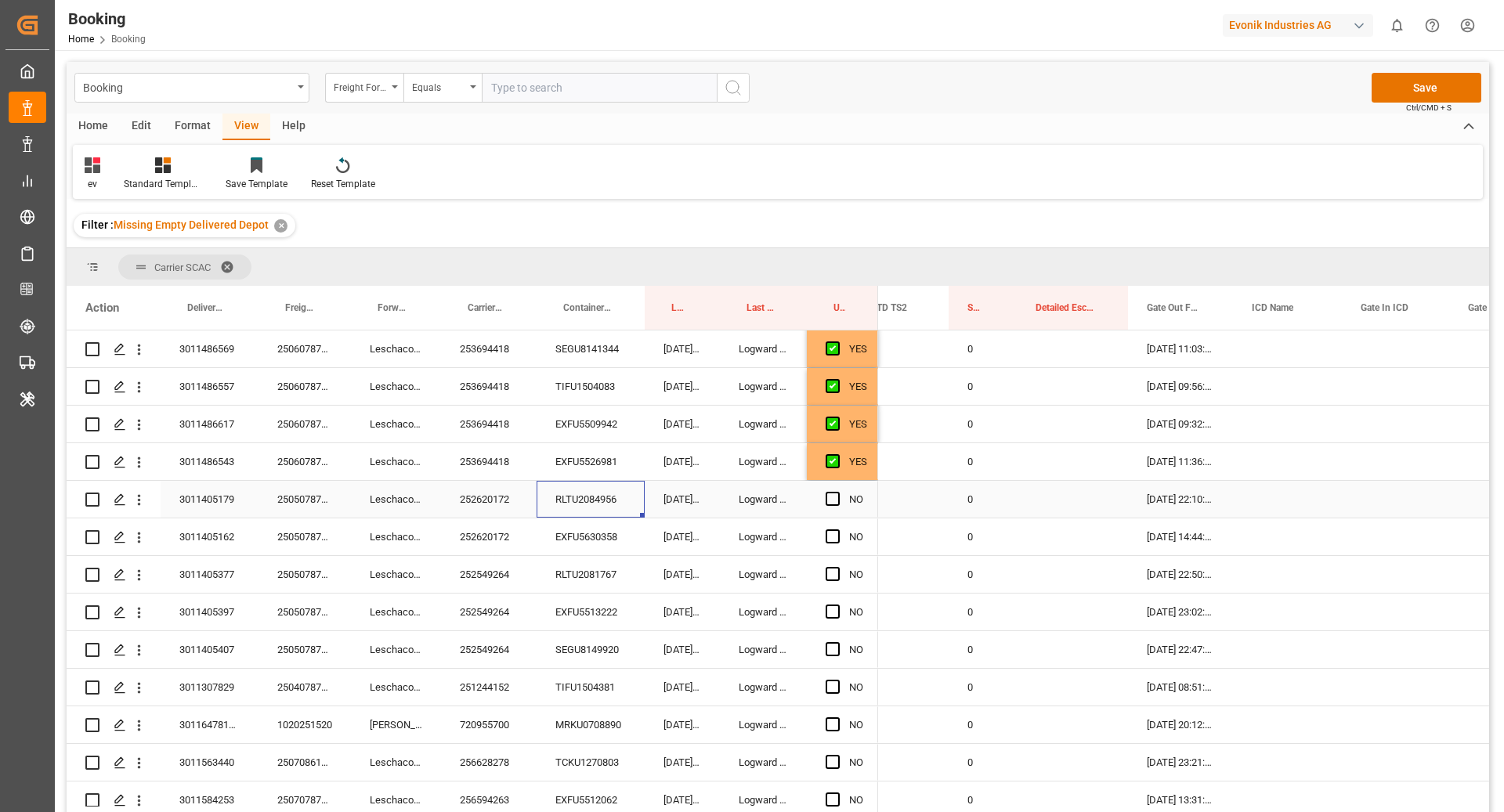
click at [842, 492] on div "Press SPACE to select this row." at bounding box center [837, 499] width 23 height 36
click at [838, 501] on div "Press SPACE to select this row." at bounding box center [837, 499] width 23 height 36
click at [829, 500] on span "Press SPACE to select this row." at bounding box center [832, 498] width 14 height 14
click at [838, 491] on input "Press SPACE to select this row." at bounding box center [838, 491] width 0 height 0
click at [564, 548] on div "EXFU5630358" at bounding box center [590, 537] width 108 height 37
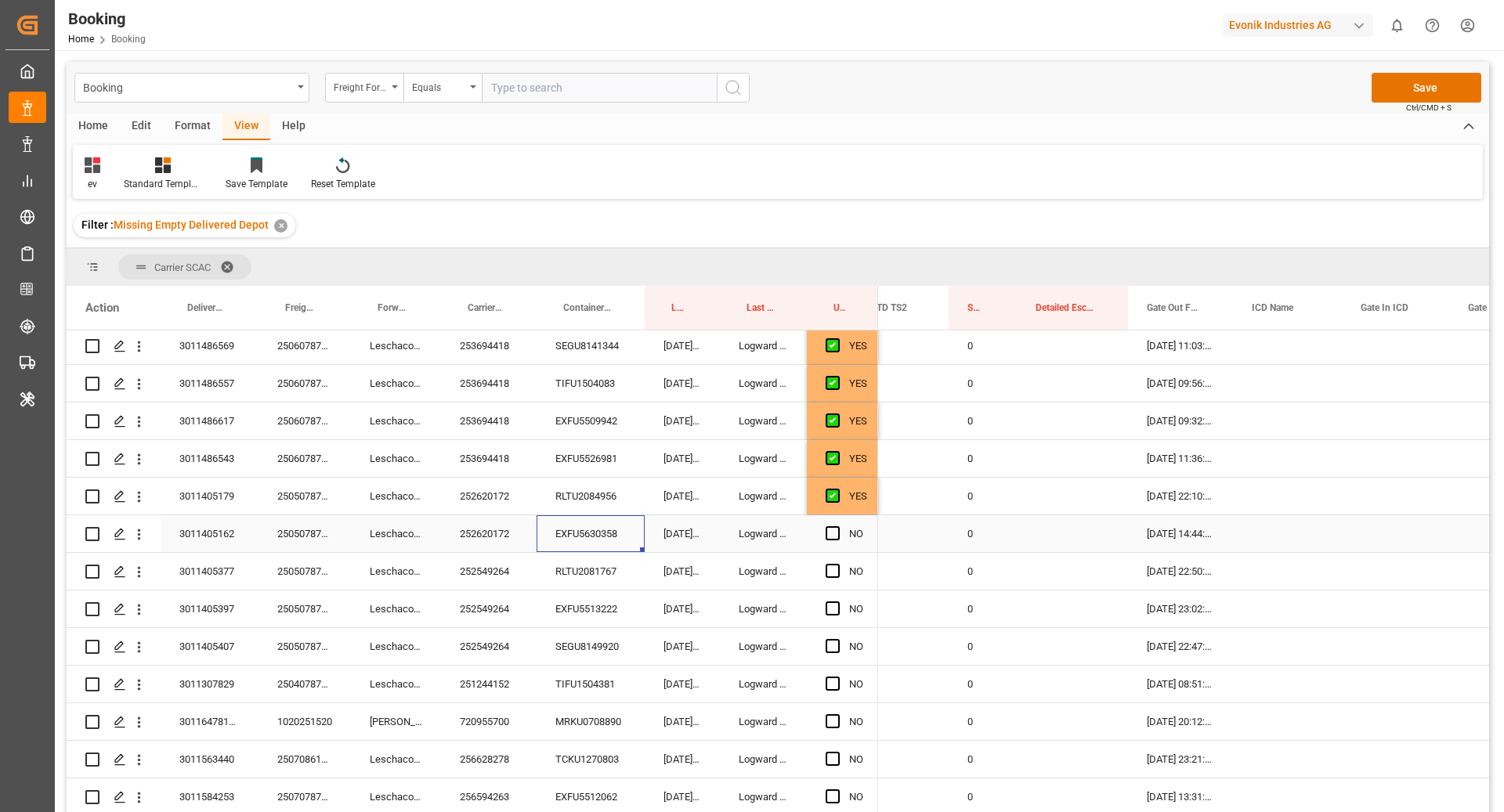
scroll to position [1696, 0]
click at [833, 532] on span "Press SPACE to select this row." at bounding box center [832, 531] width 14 height 14
click at [838, 525] on input "Press SPACE to select this row." at bounding box center [838, 525] width 0 height 0
click at [579, 570] on div "RLTU2081767" at bounding box center [590, 570] width 108 height 37
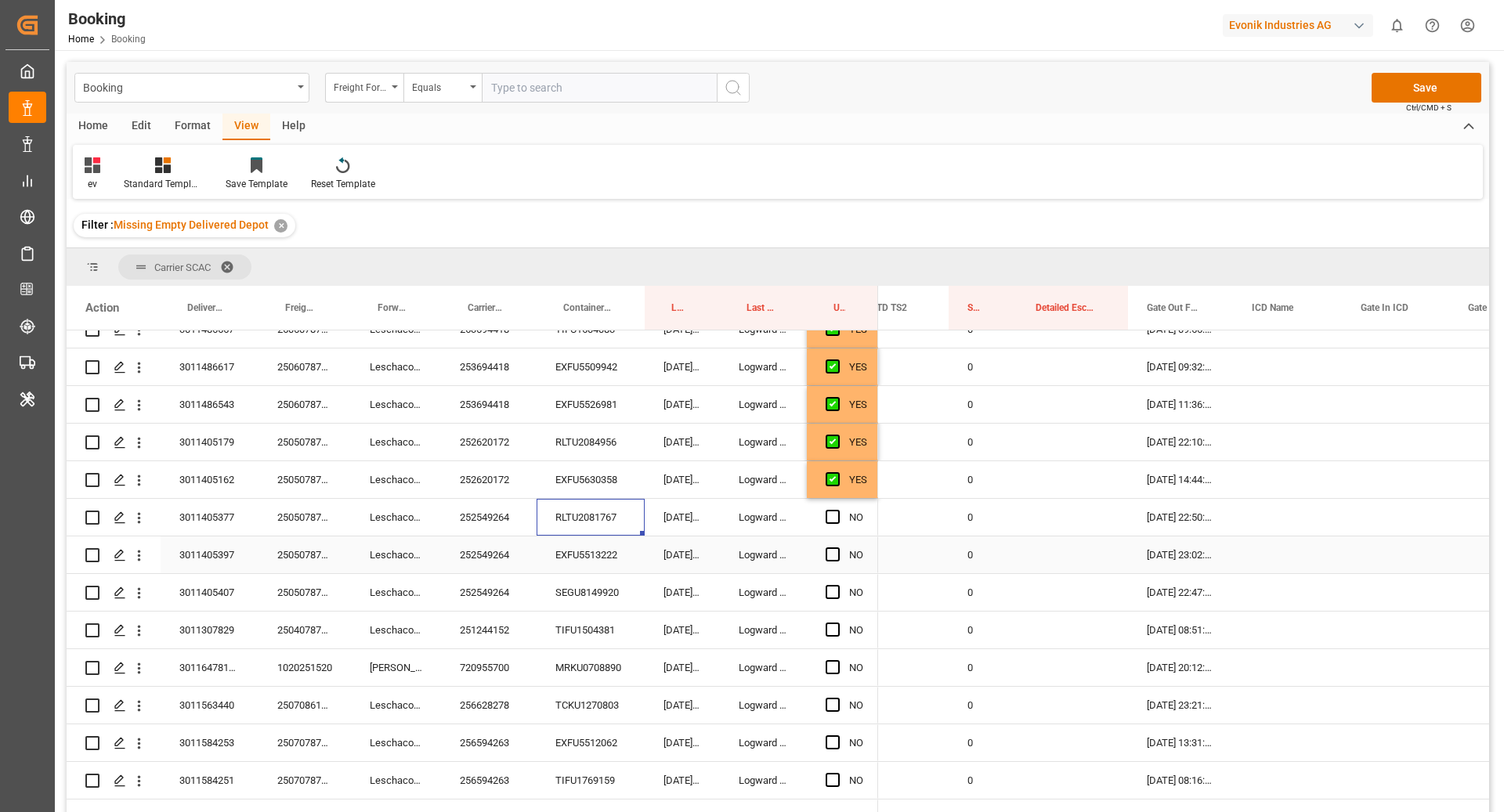
scroll to position [1774, 0]
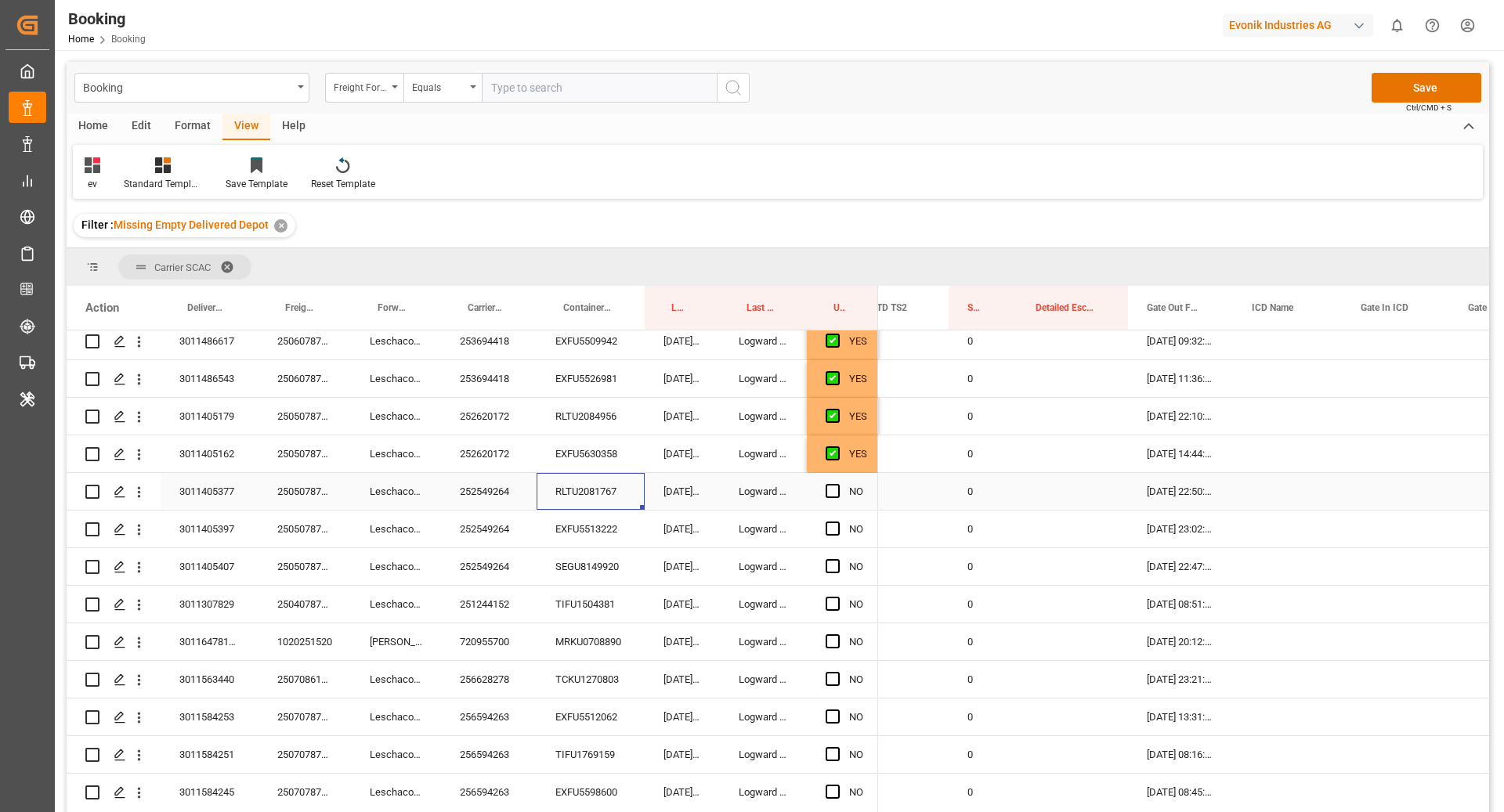
click at [824, 495] on div "NO" at bounding box center [842, 491] width 72 height 37
click at [833, 490] on span "Press SPACE to select this row." at bounding box center [832, 491] width 14 height 14
click at [838, 484] on input "Press SPACE to select this row." at bounding box center [838, 484] width 0 height 0
click at [834, 529] on span "Press SPACE to select this row." at bounding box center [832, 528] width 14 height 14
click at [838, 521] on input "Press SPACE to select this row." at bounding box center [838, 521] width 0 height 0
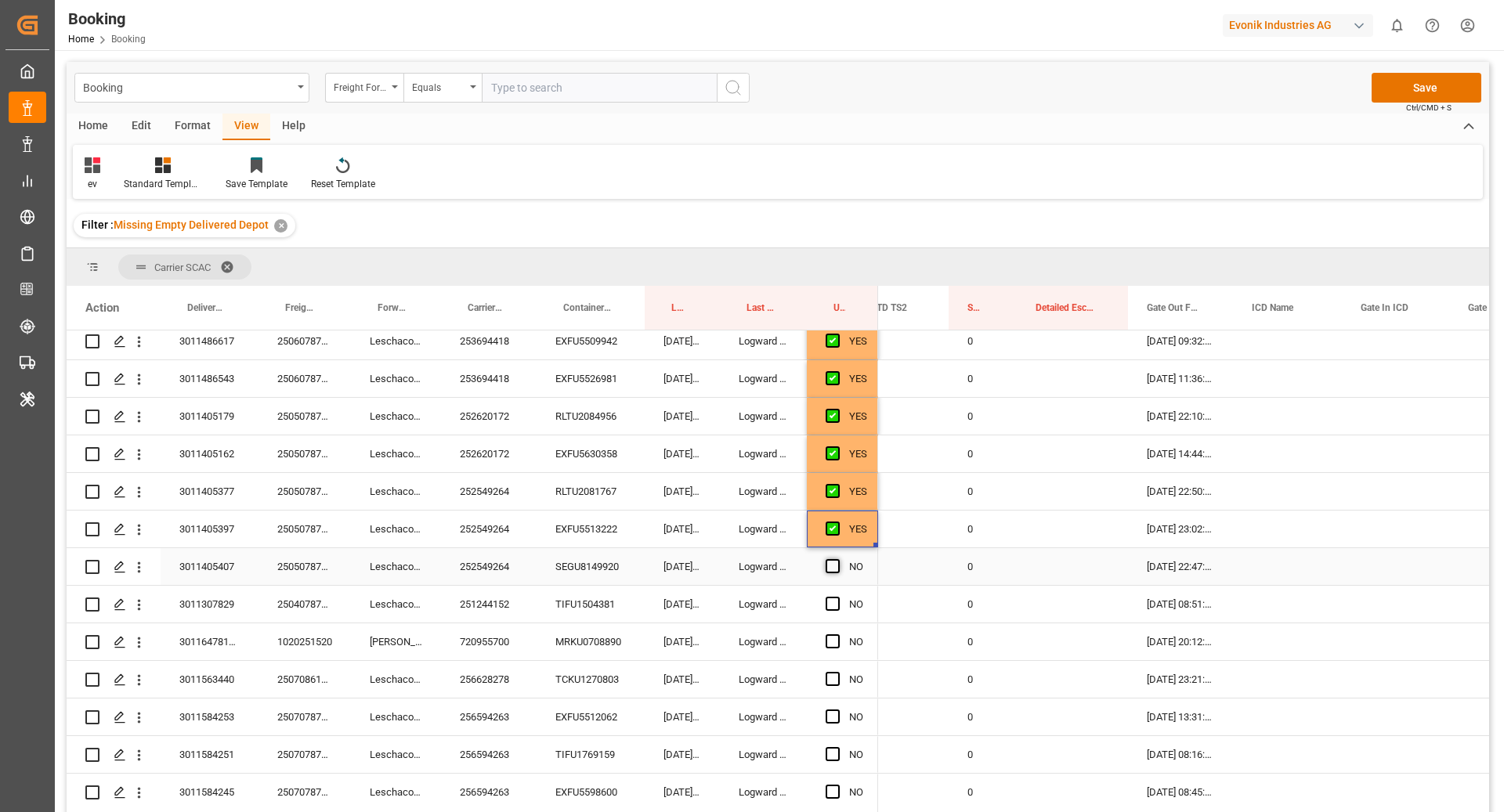
click at [835, 562] on span "Press SPACE to select this row." at bounding box center [832, 566] width 14 height 14
click at [838, 559] on input "Press SPACE to select this row." at bounding box center [838, 559] width 0 height 0
click at [613, 605] on div "TIFU1504381" at bounding box center [590, 604] width 108 height 37
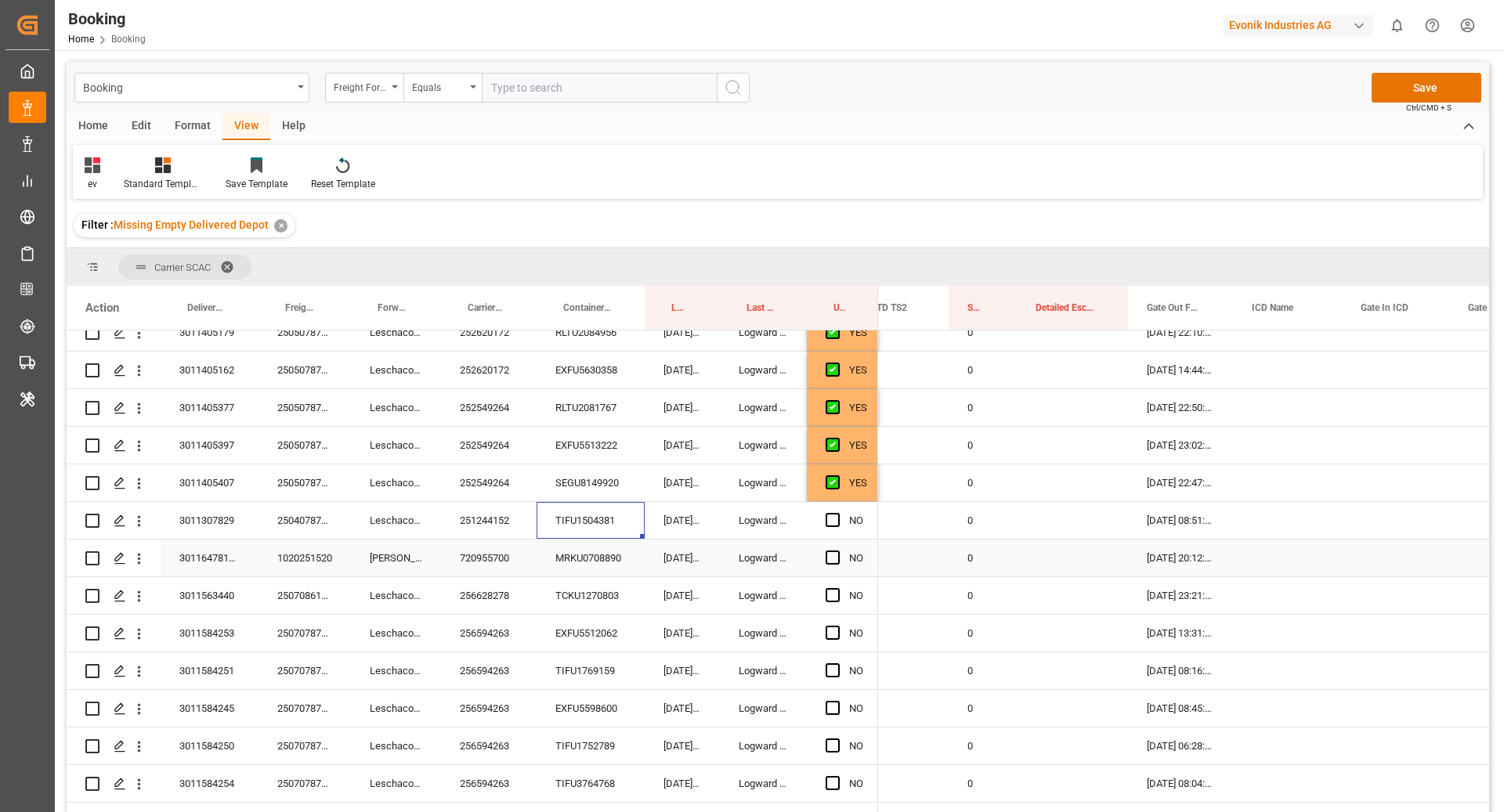
scroll to position [1860, 0]
click at [831, 511] on span "Press SPACE to select this row." at bounding box center [832, 517] width 14 height 14
click at [838, 510] on input "Press SPACE to select this row." at bounding box center [838, 510] width 0 height 0
click at [598, 568] on div "MRKU0708890" at bounding box center [590, 556] width 108 height 37
click at [828, 556] on span "Press SPACE to select this row." at bounding box center [832, 555] width 14 height 14
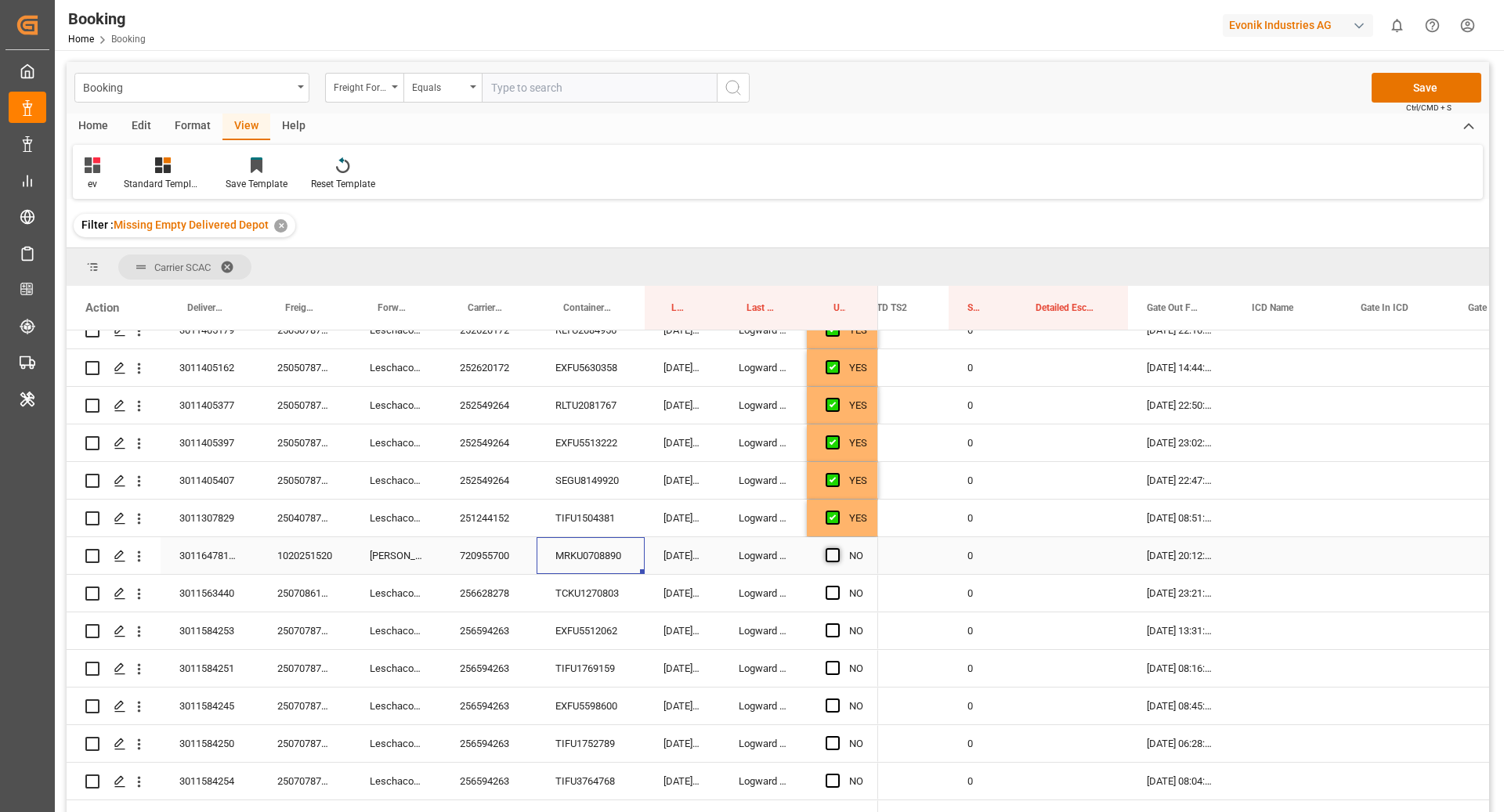
click at [838, 548] on input "Press SPACE to select this row." at bounding box center [838, 548] width 0 height 0
click at [564, 597] on div "TCKU1270803" at bounding box center [590, 593] width 108 height 37
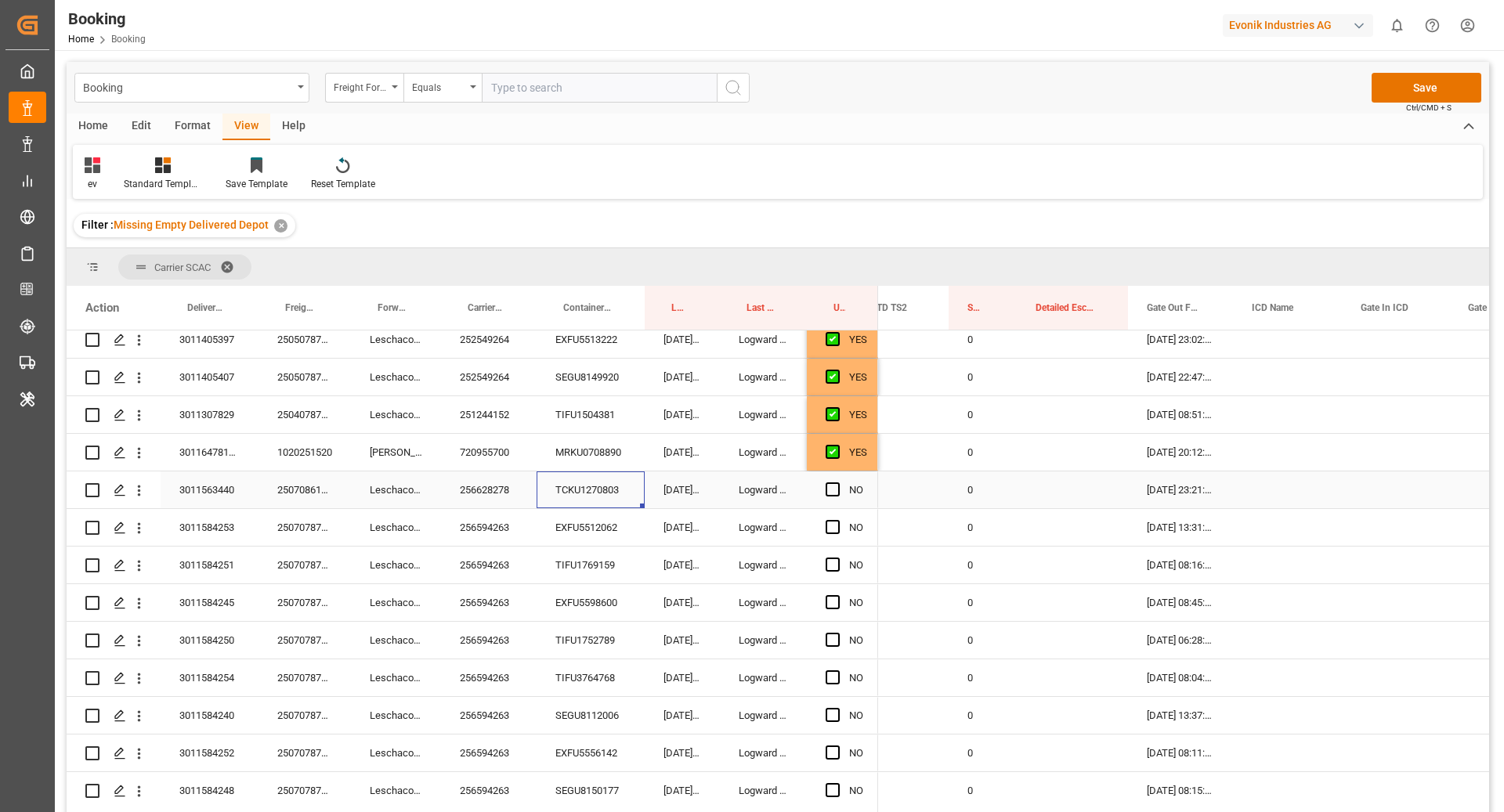
scroll to position [1967, 0]
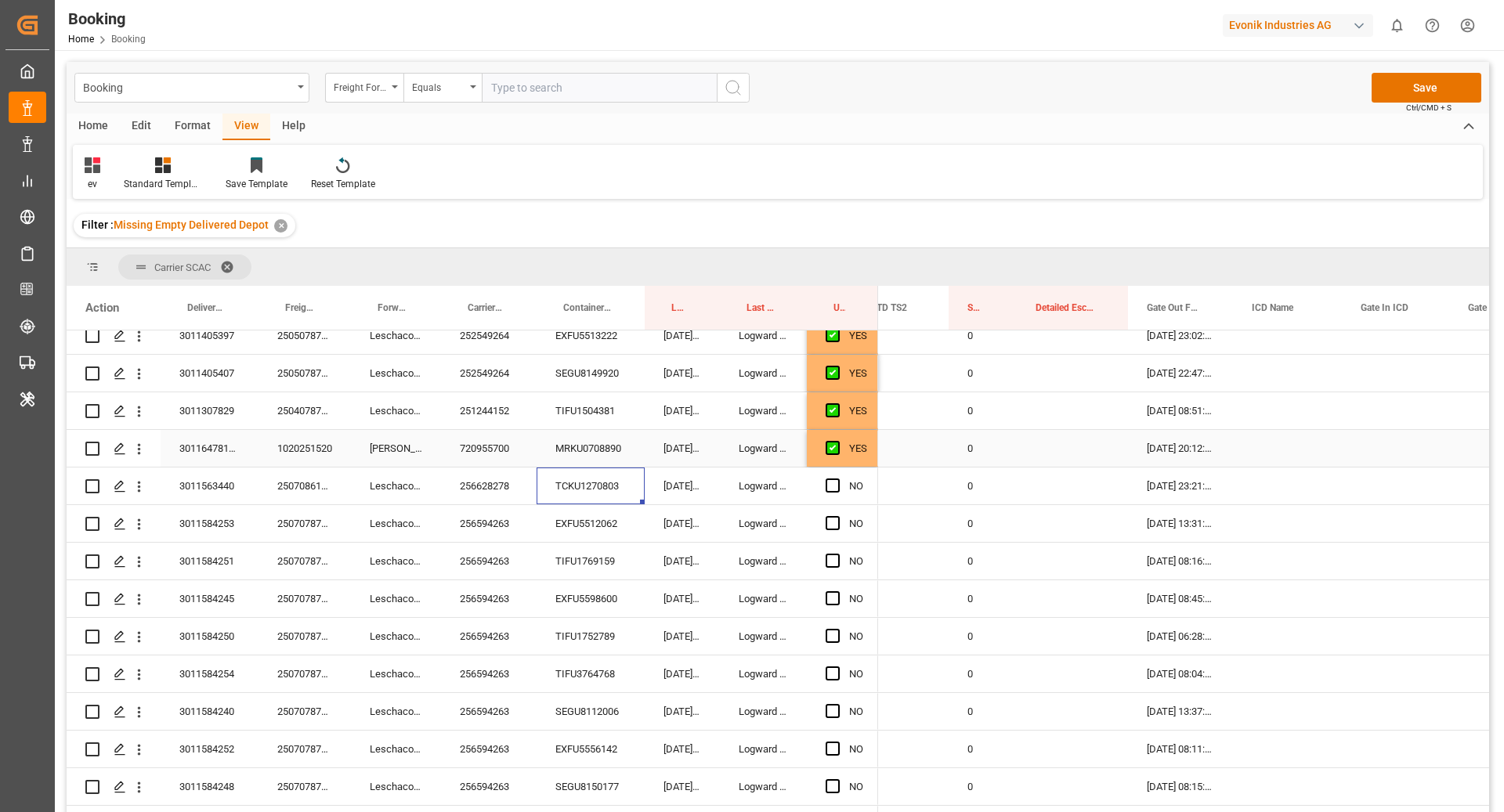
click at [864, 441] on div "YES" at bounding box center [857, 448] width 18 height 36
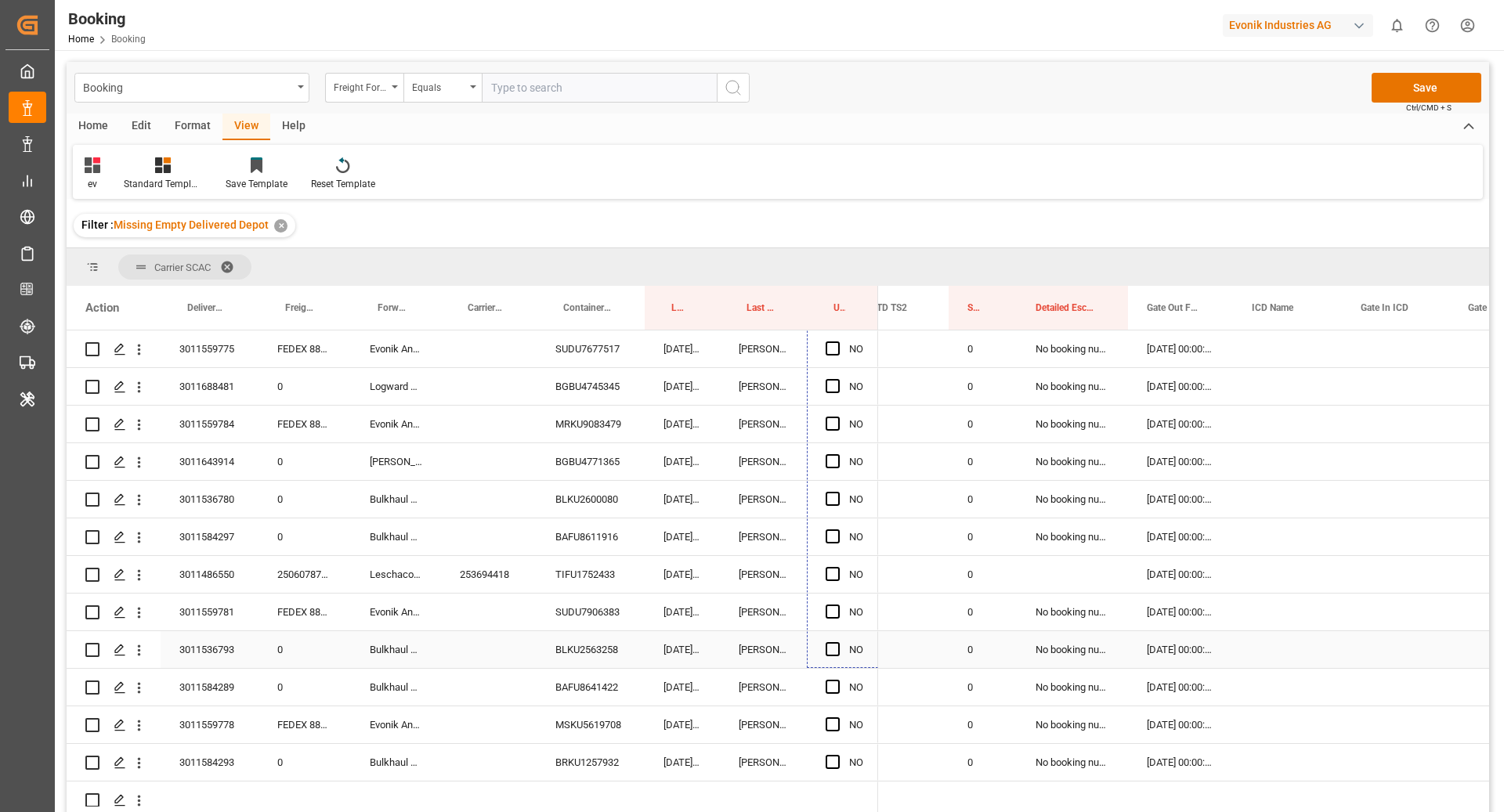
scroll to position [3109, 0]
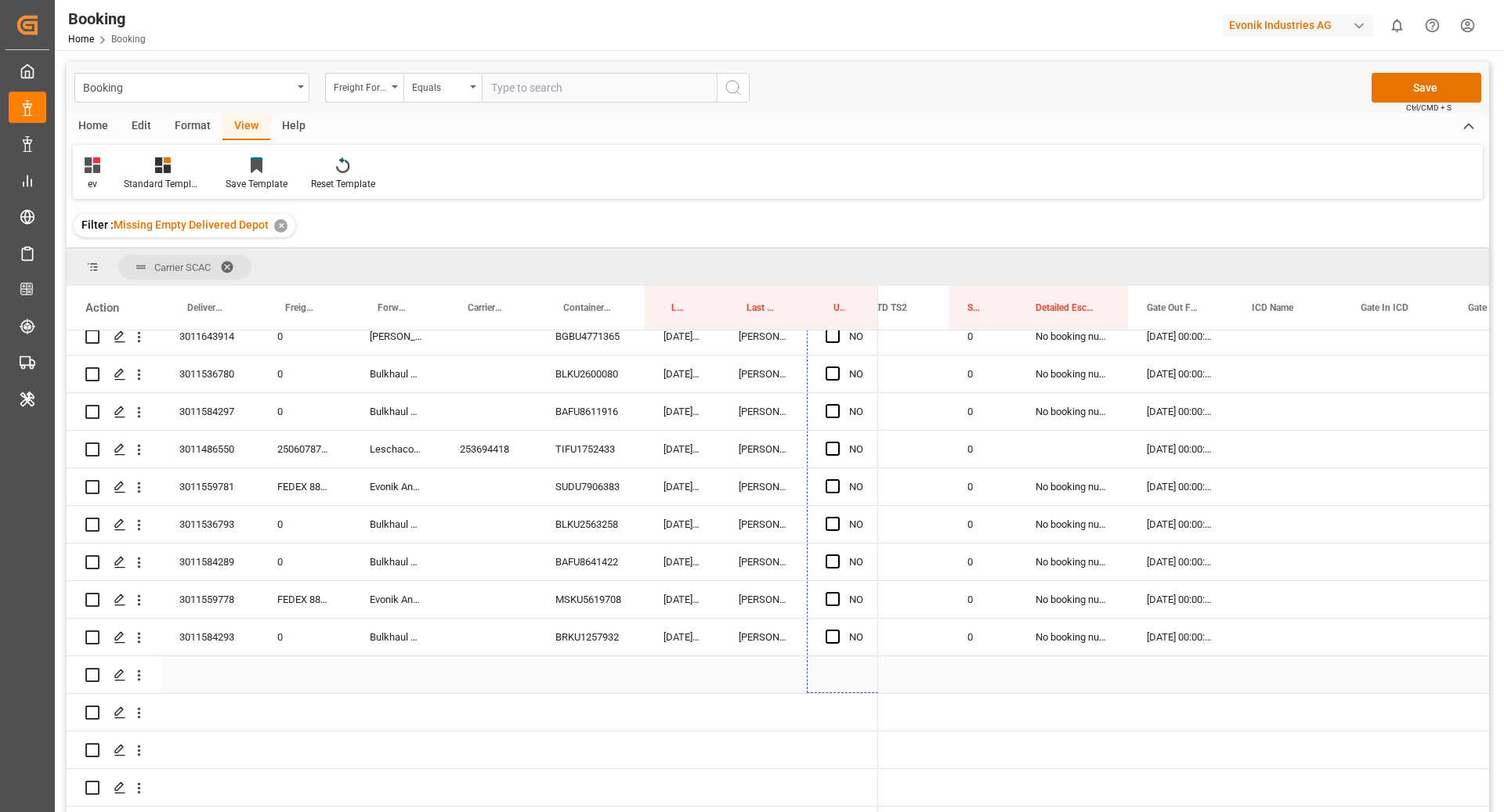
drag, startPoint x: 874, startPoint y: 465, endPoint x: 841, endPoint y: 614, distance: 152.6
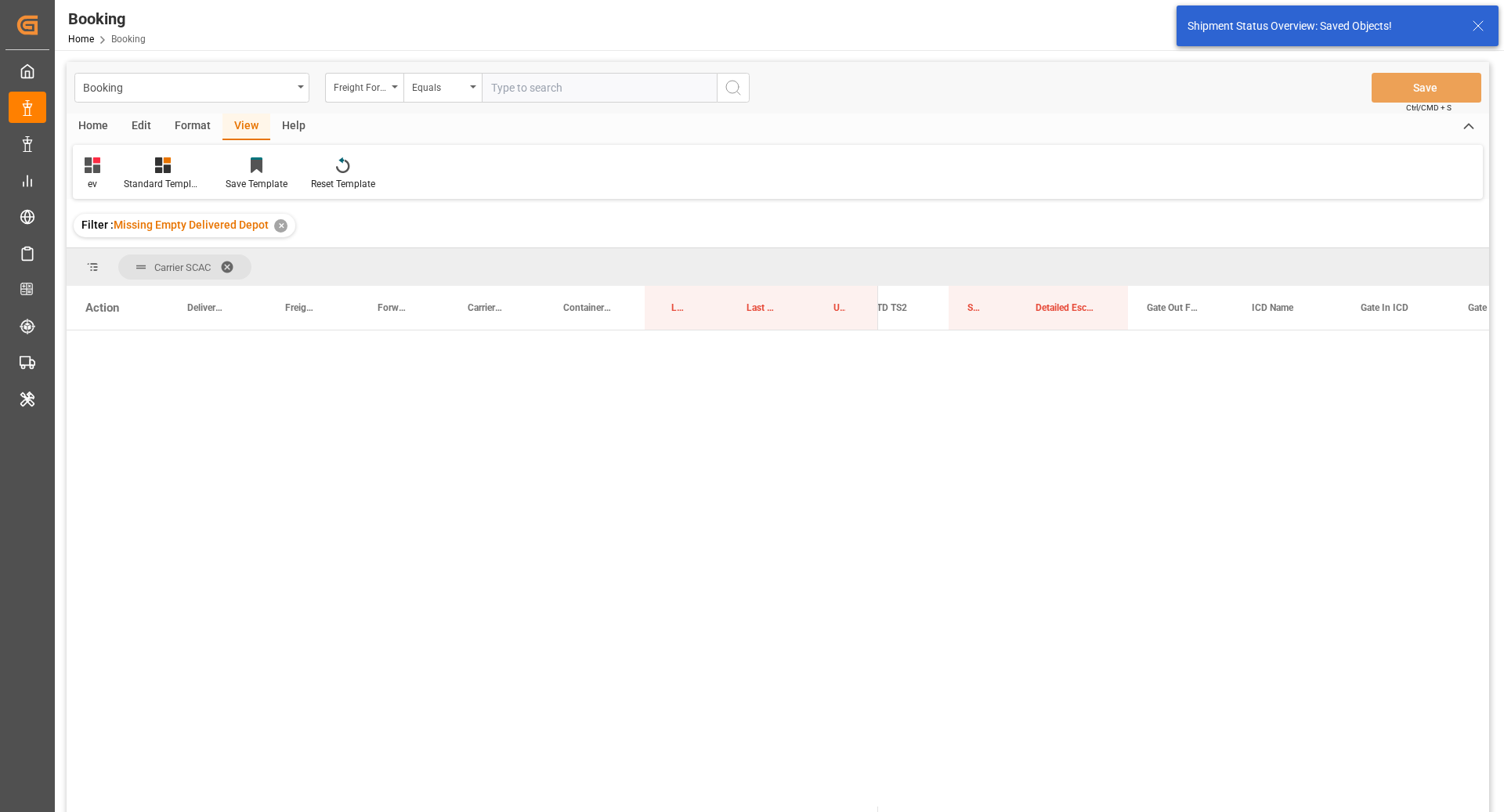
scroll to position [0, 0]
